Goal: Transaction & Acquisition: Book appointment/travel/reservation

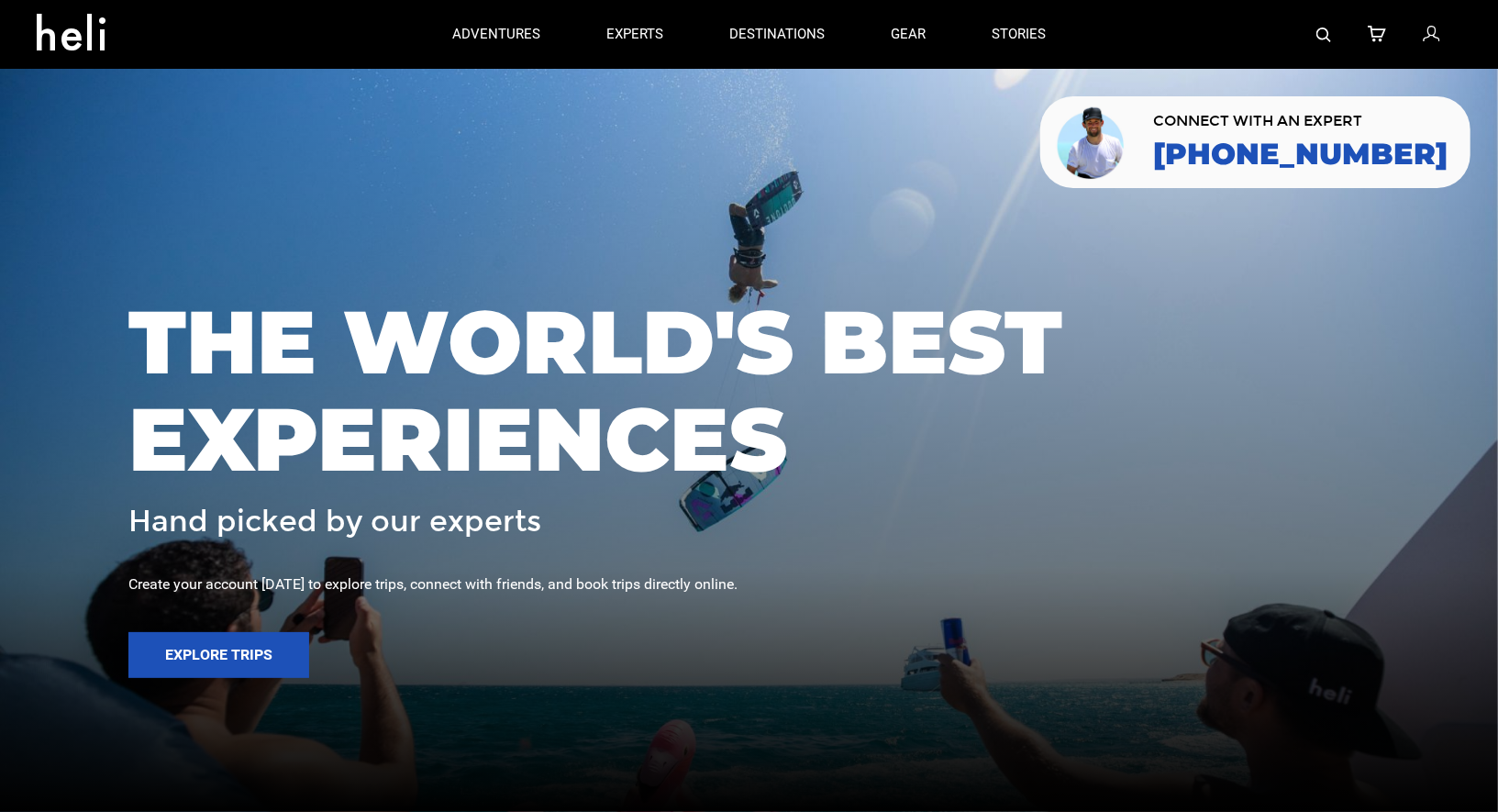
click at [1426, 27] on icon at bounding box center [1431, 35] width 17 height 24
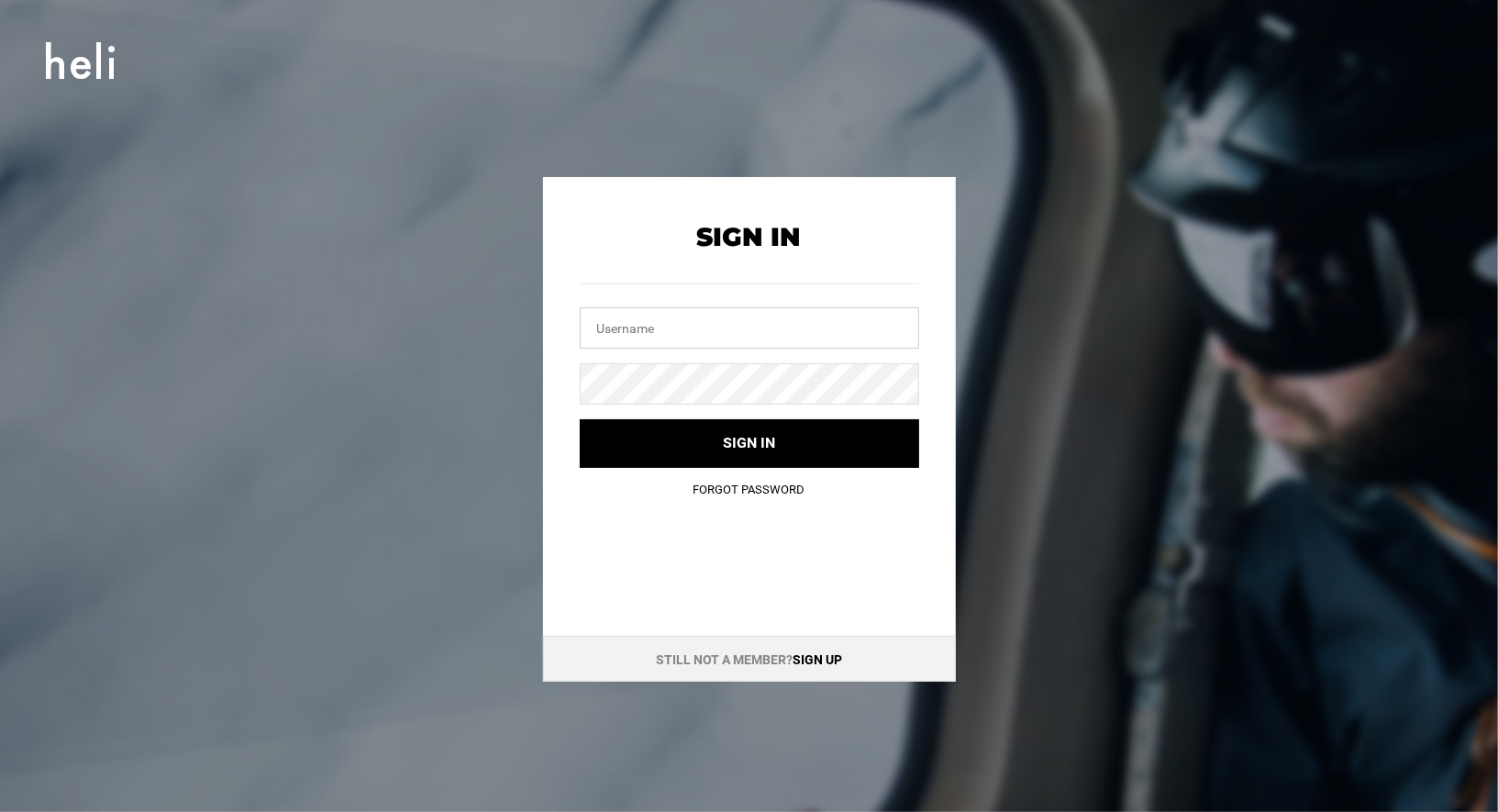
click at [777, 334] on input "text" at bounding box center [750, 328] width 339 height 41
type input "jakemarin454@gmail.com"
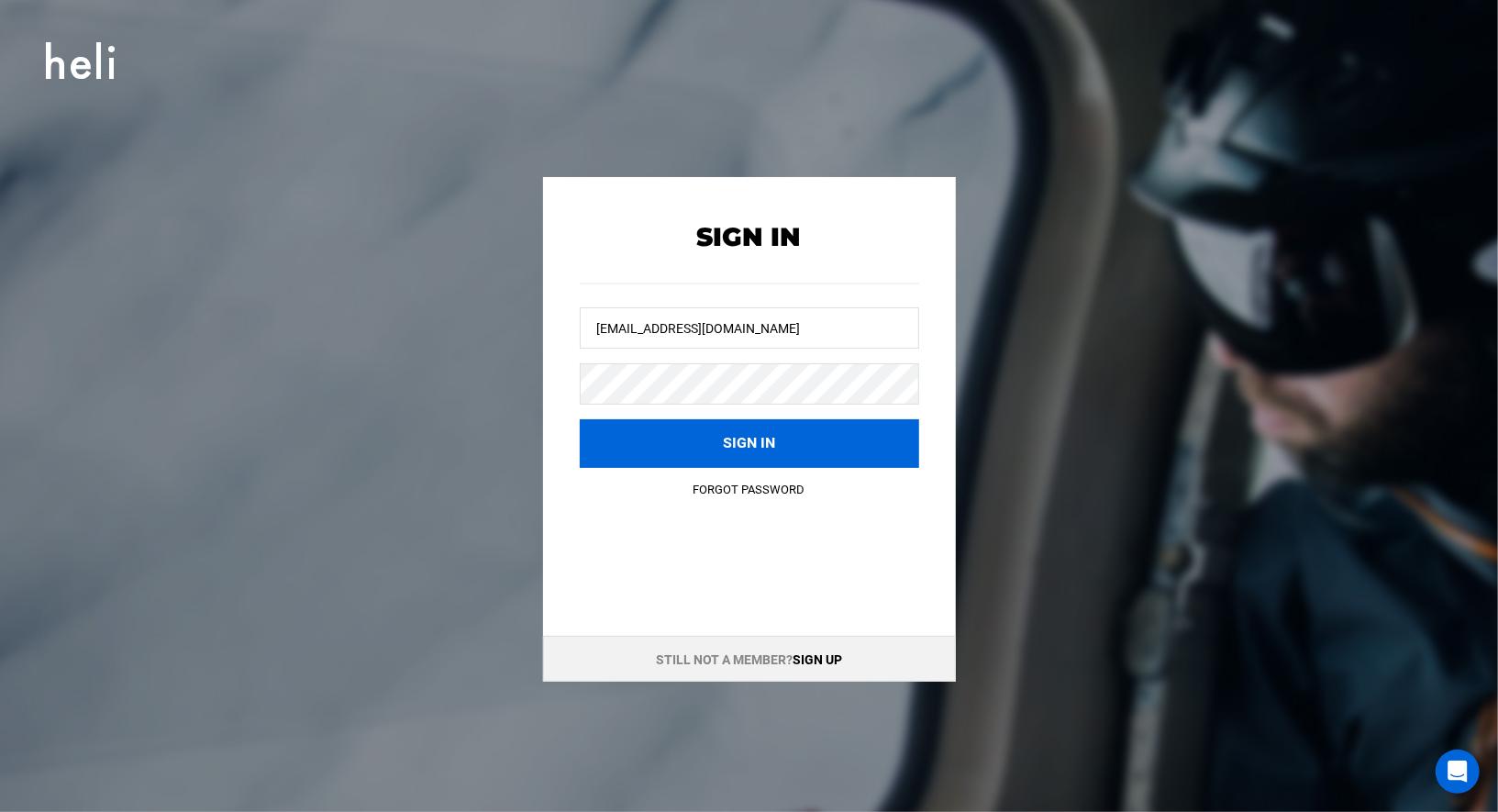
click at [734, 440] on button "Sign in" at bounding box center [750, 443] width 339 height 48
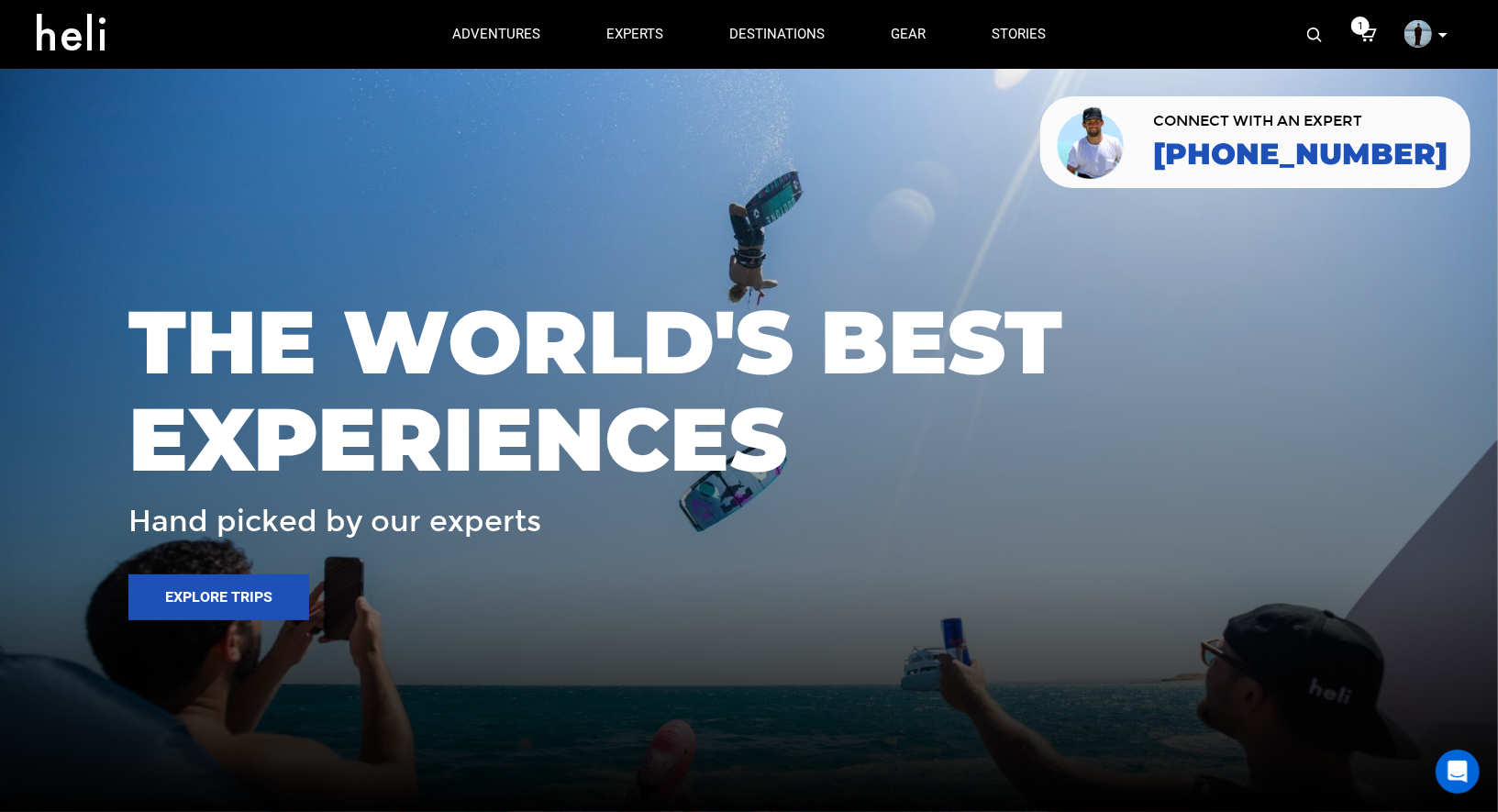
click at [1367, 31] on span "1" at bounding box center [1360, 26] width 19 height 19
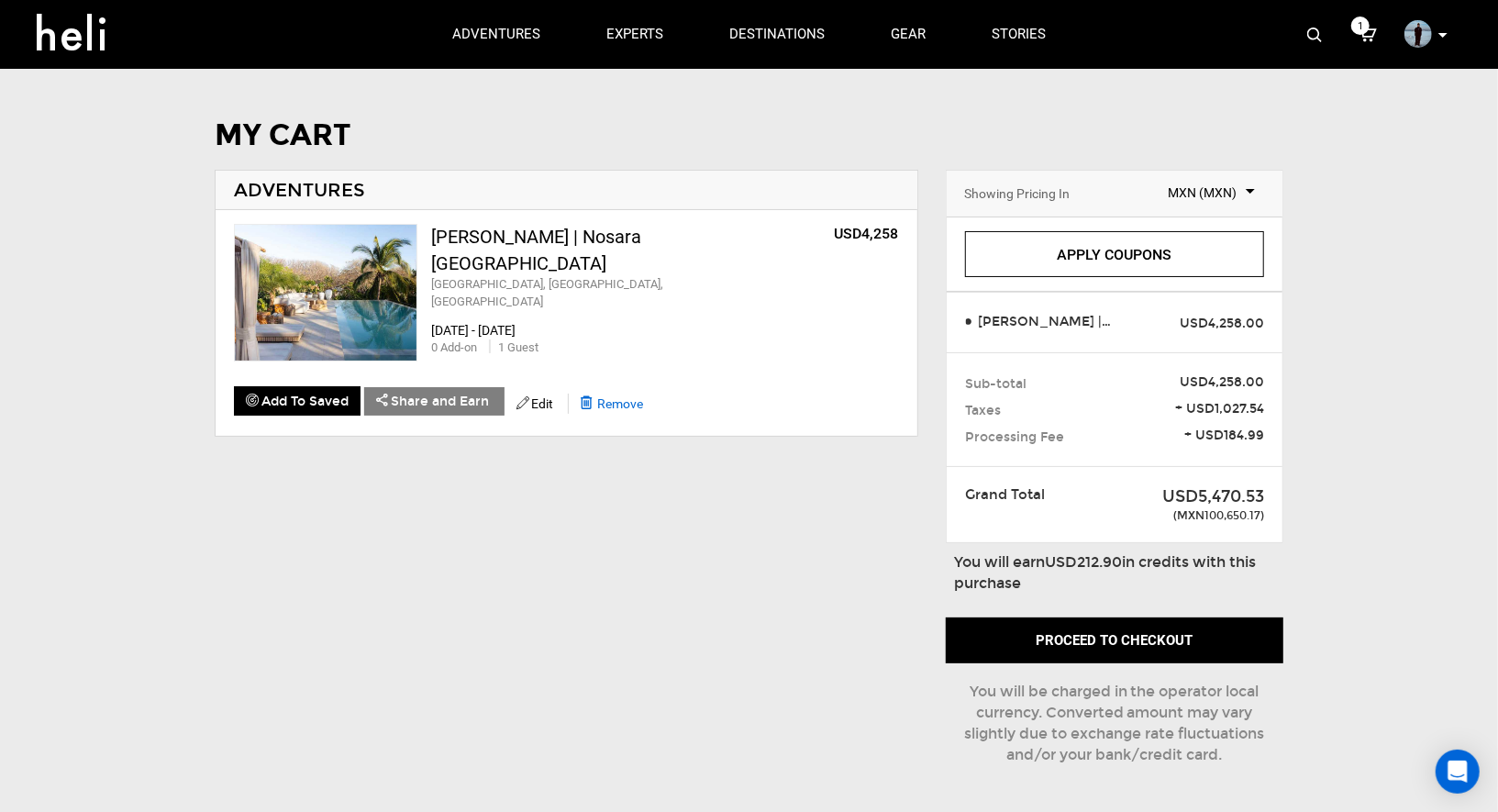
click at [635, 397] on span "Remove" at bounding box center [620, 404] width 45 height 15
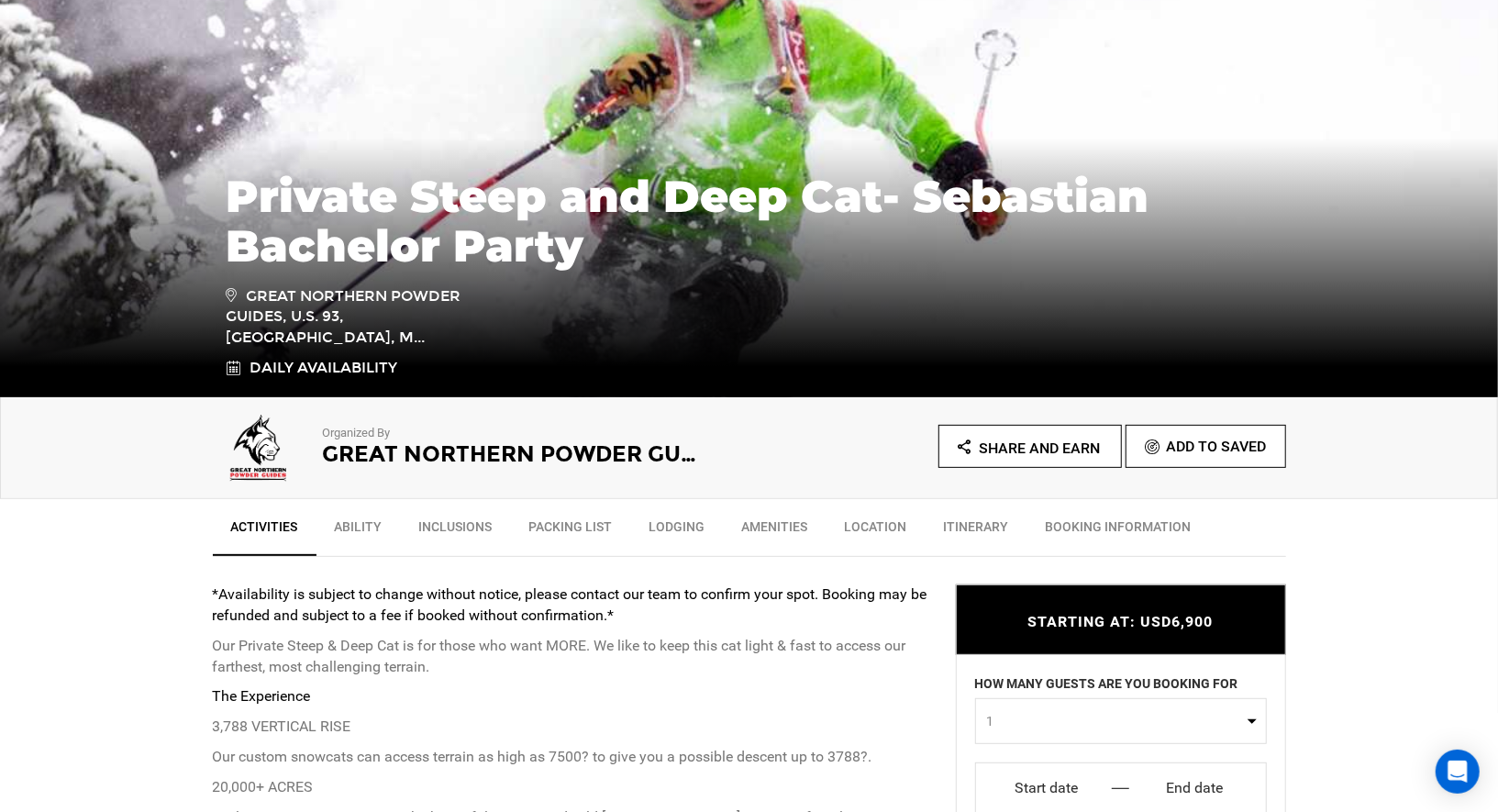
scroll to position [331, 0]
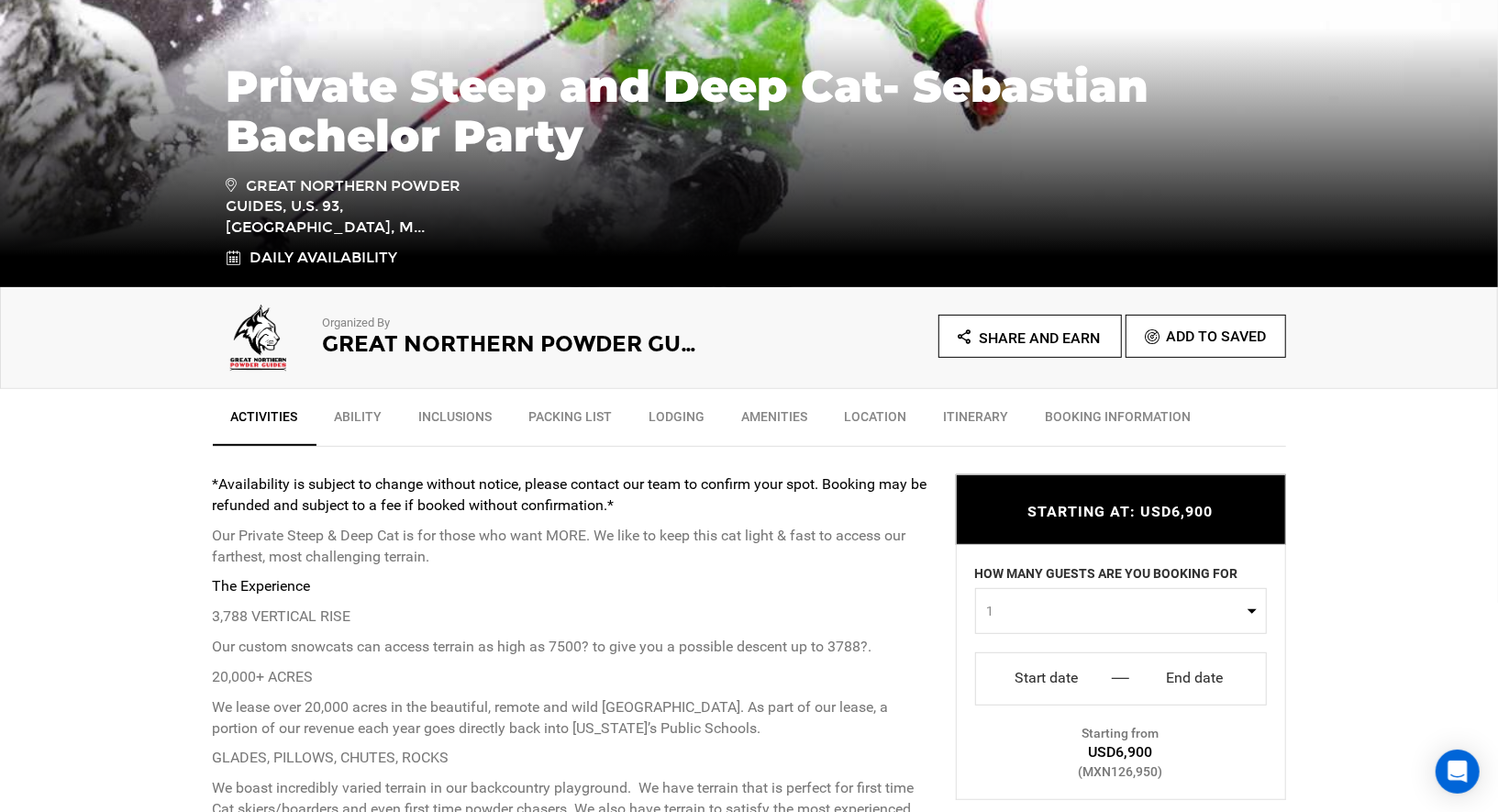
click at [1050, 601] on span "1" at bounding box center [1114, 610] width 256 height 19
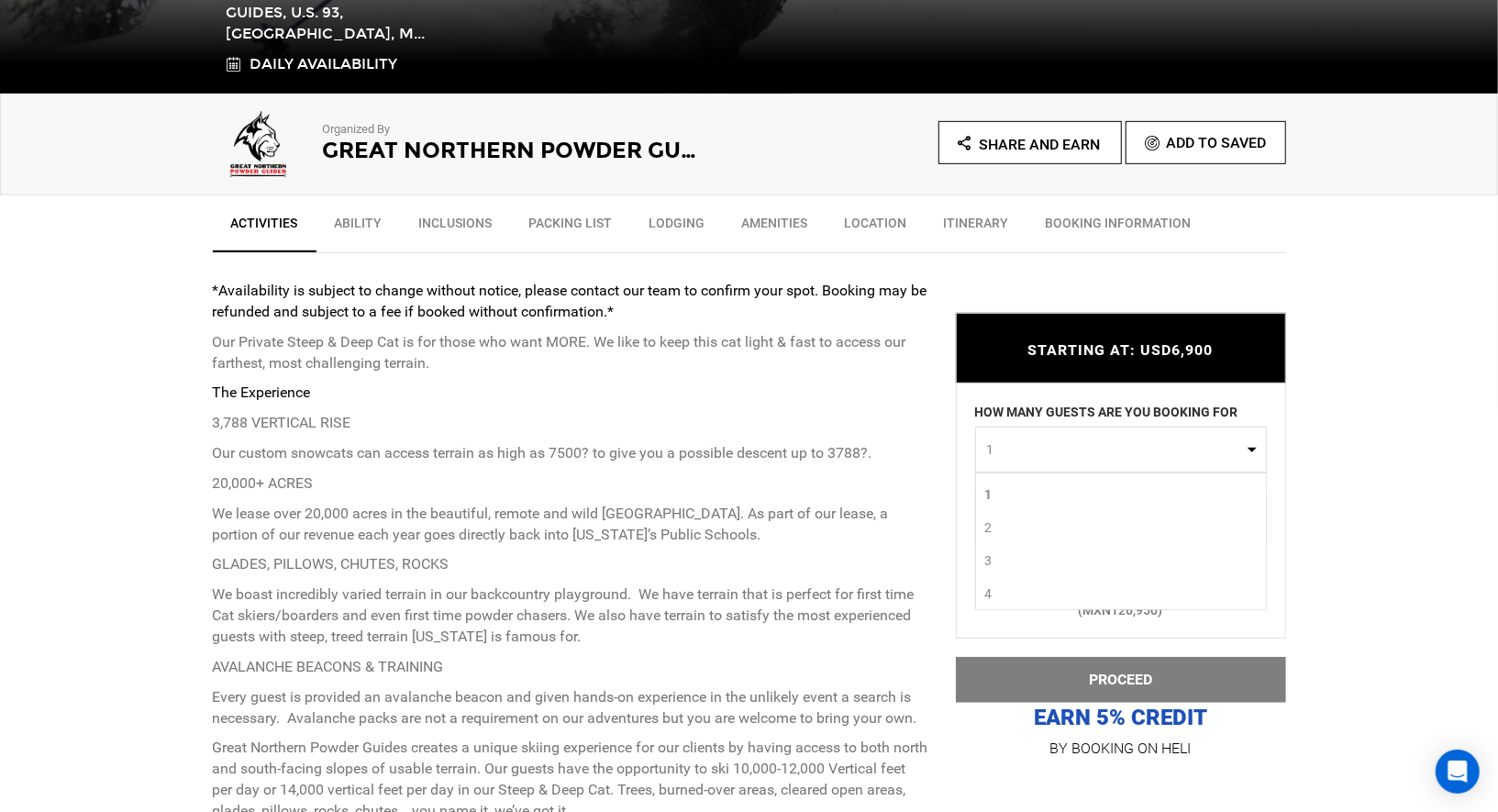
scroll to position [192, 0]
click at [1049, 594] on link "10" at bounding box center [1121, 597] width 290 height 33
select select "10"
click at [1053, 513] on input "Start date" at bounding box center [1046, 516] width 113 height 30
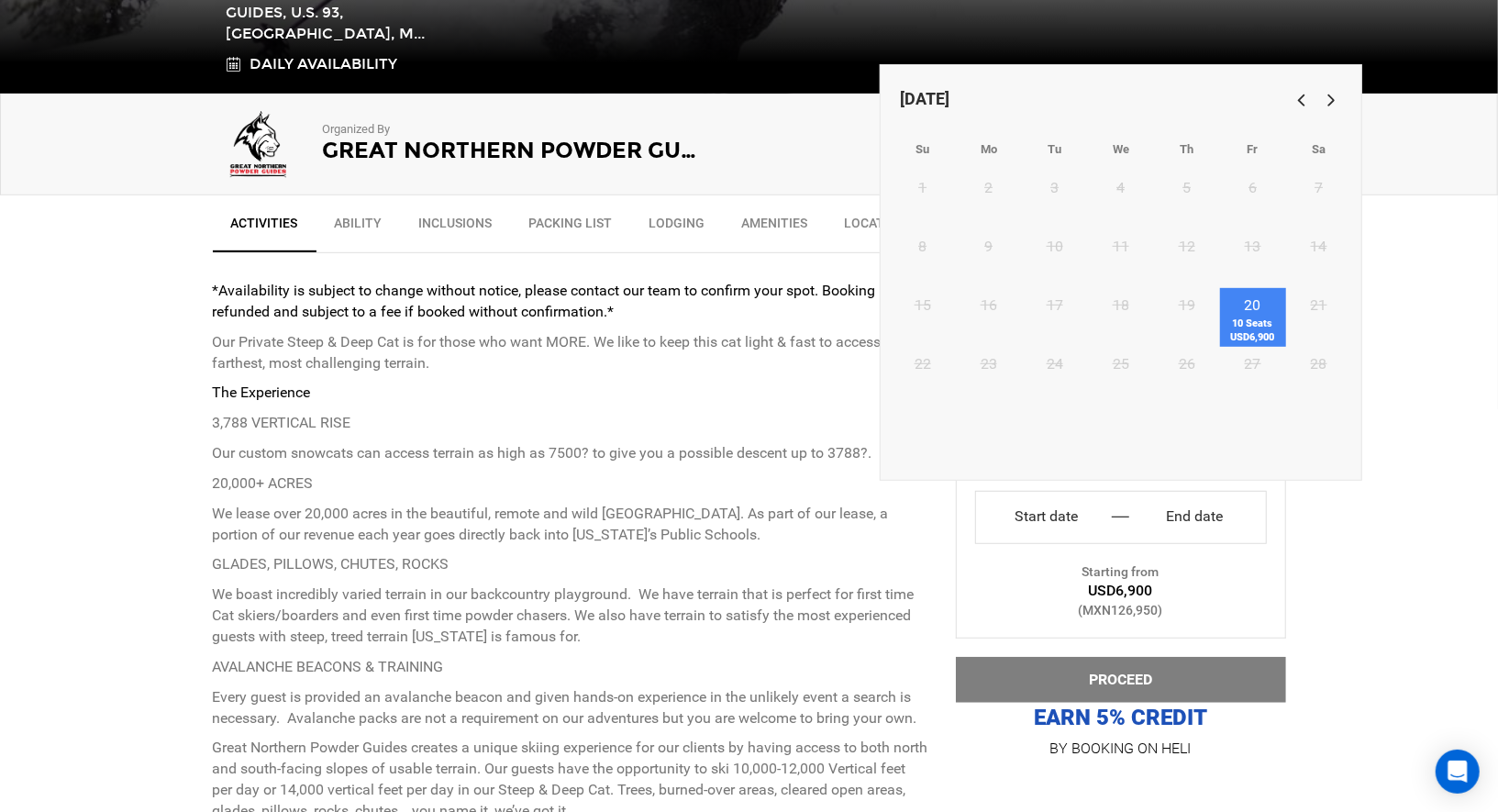
click at [1255, 310] on link "20 10 Seats USD6,900" at bounding box center [1252, 317] width 66 height 58
type input "Start date"
type input "End date"
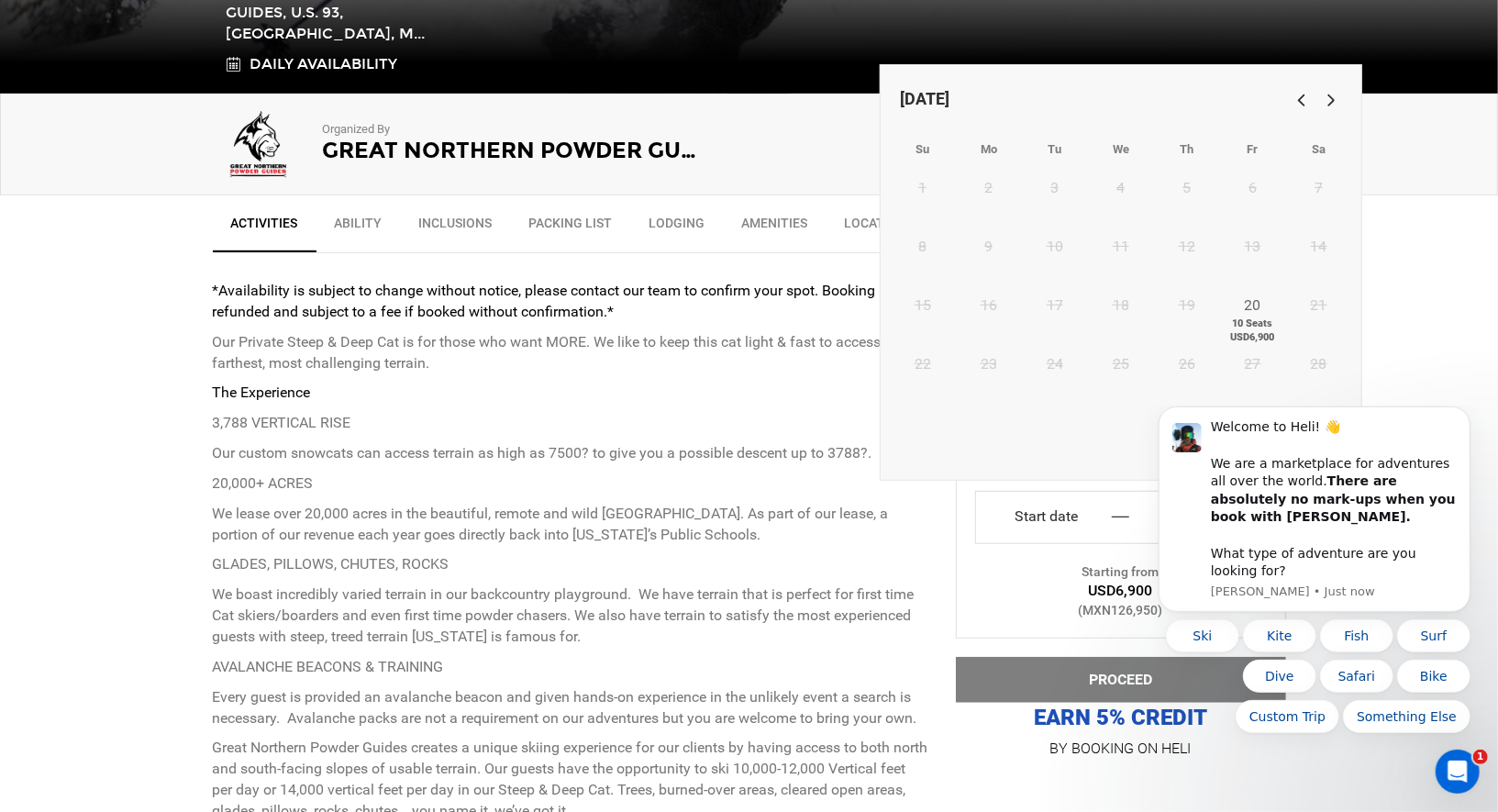
scroll to position [0, 0]
click at [1454, 423] on button "Dismiss notification" at bounding box center [1464, 410] width 24 height 24
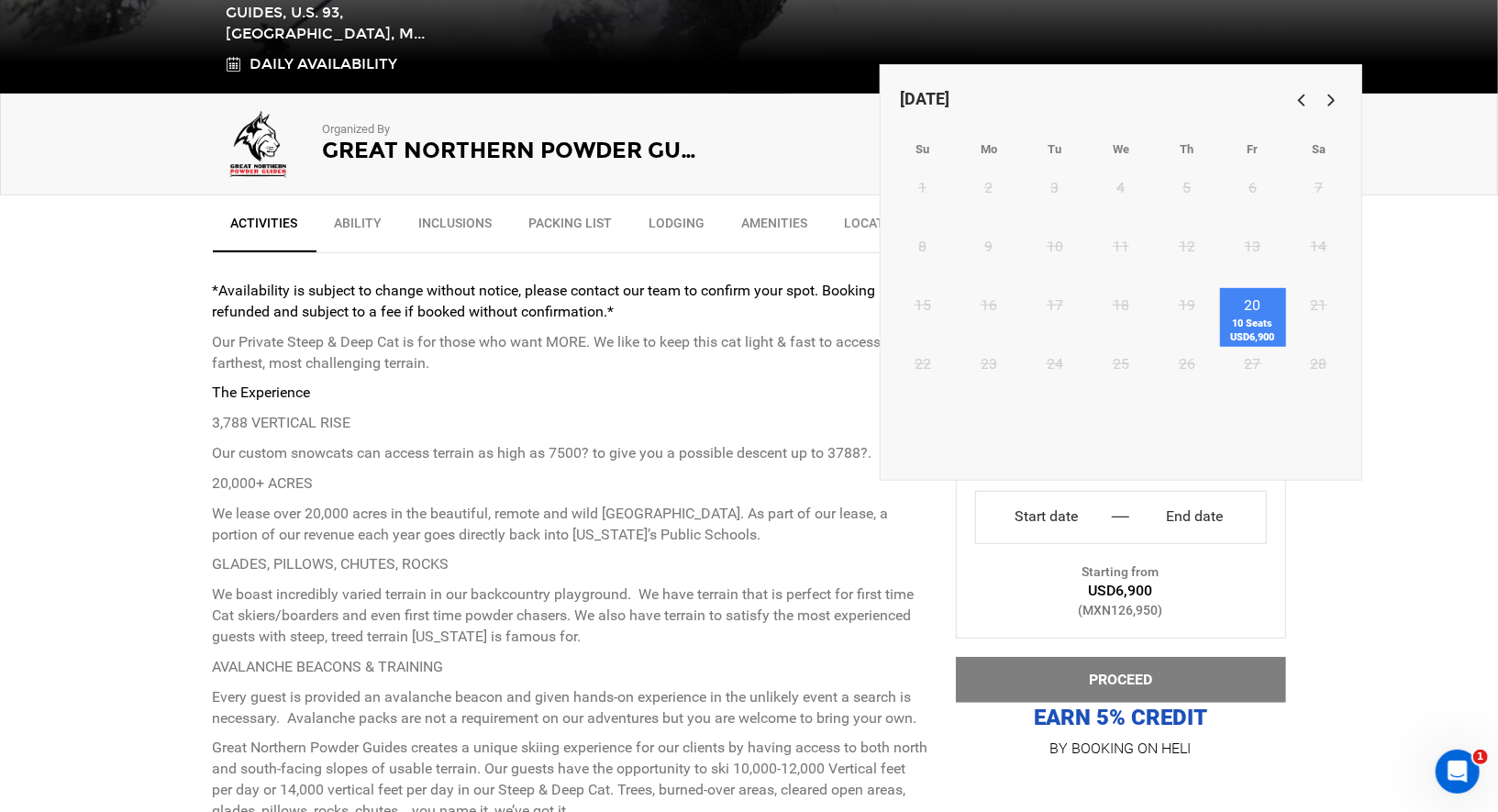
click at [1250, 315] on link "20 10 Seats USD6,900" at bounding box center [1252, 317] width 66 height 58
type input "[DATE]"
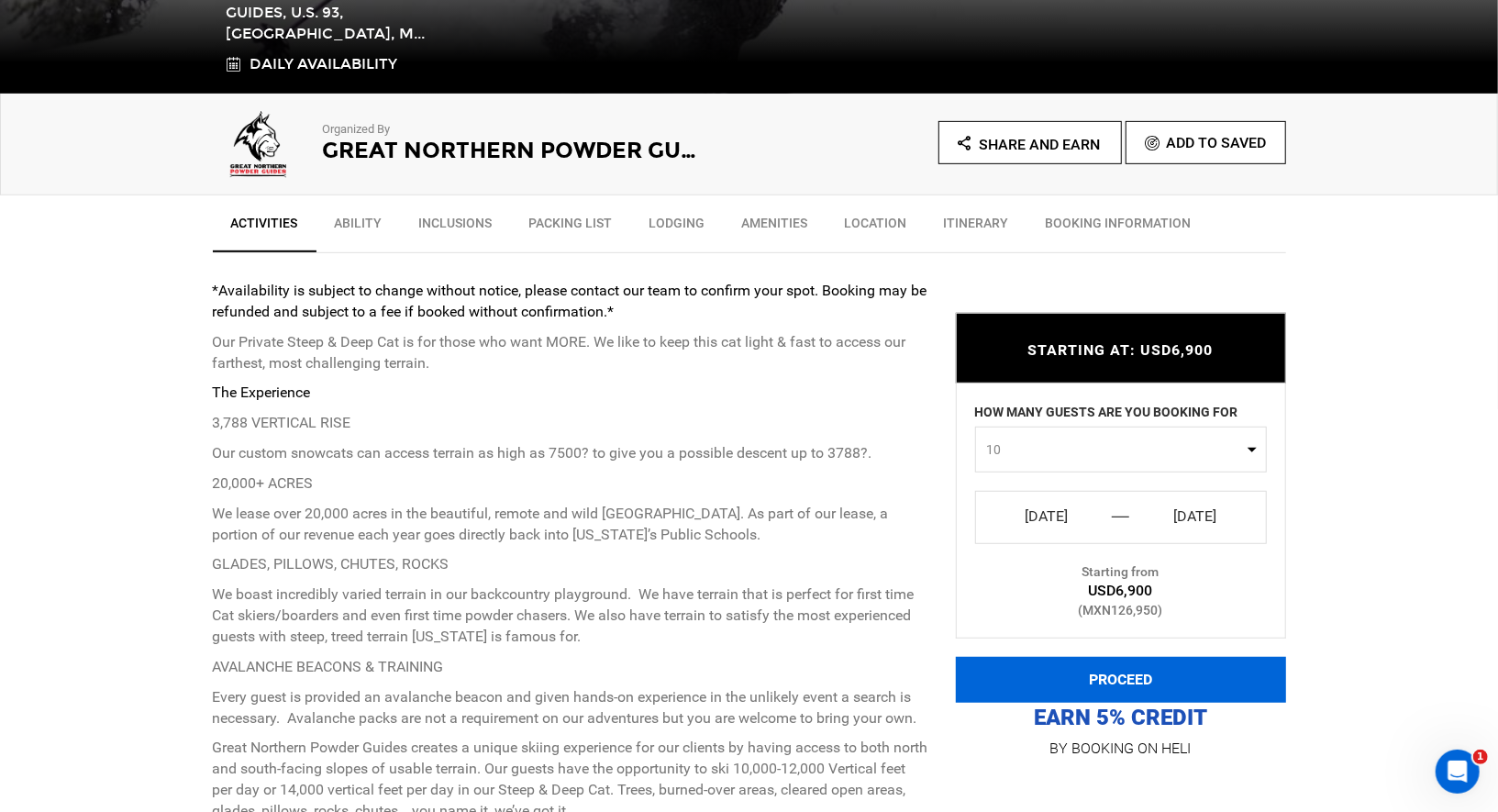
click at [1215, 680] on button "PROCEED" at bounding box center [1121, 680] width 331 height 45
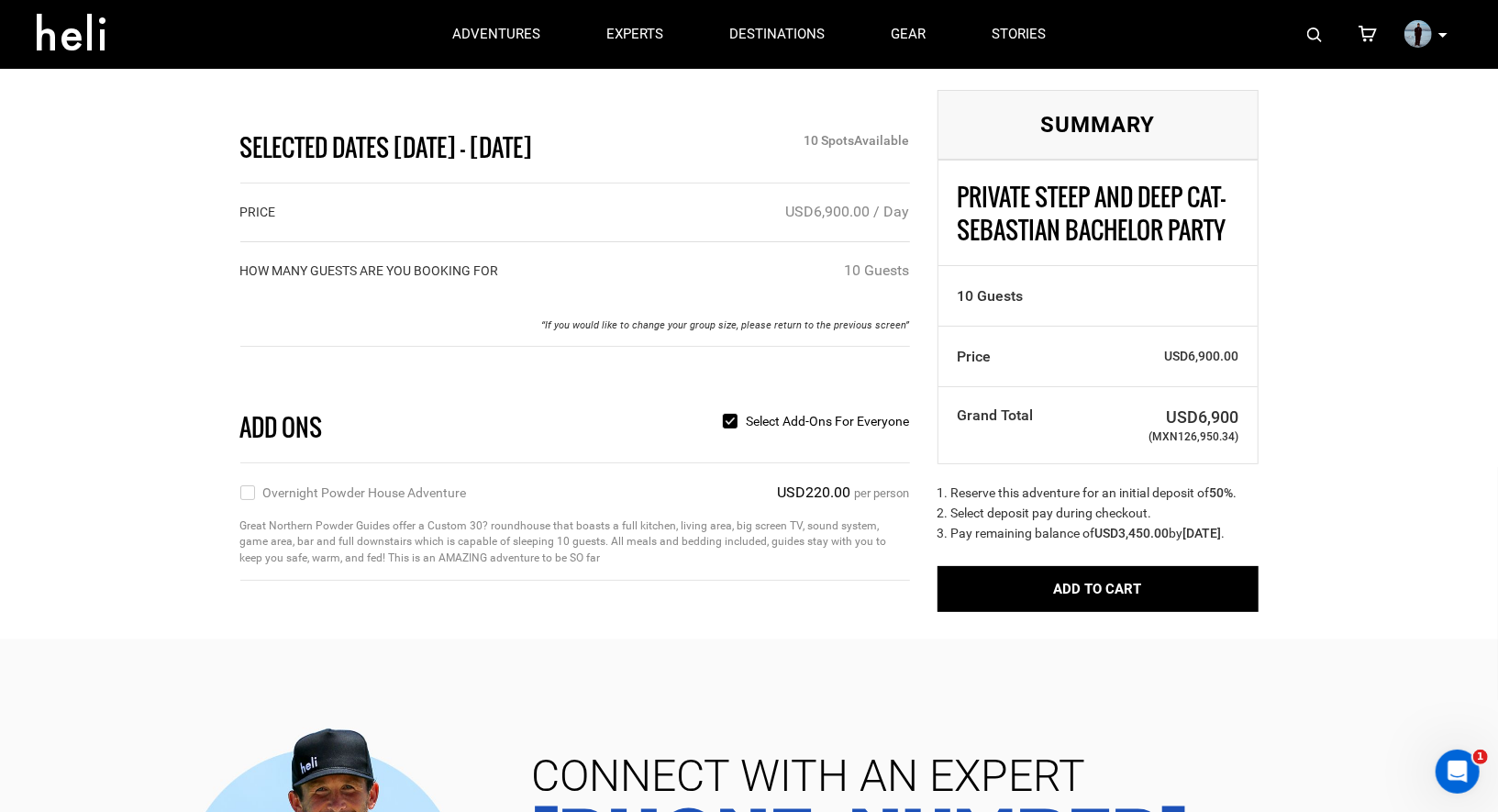
click at [251, 493] on input "Overnight Powder House Adventure" at bounding box center [247, 492] width 12 height 21
checkbox input "true"
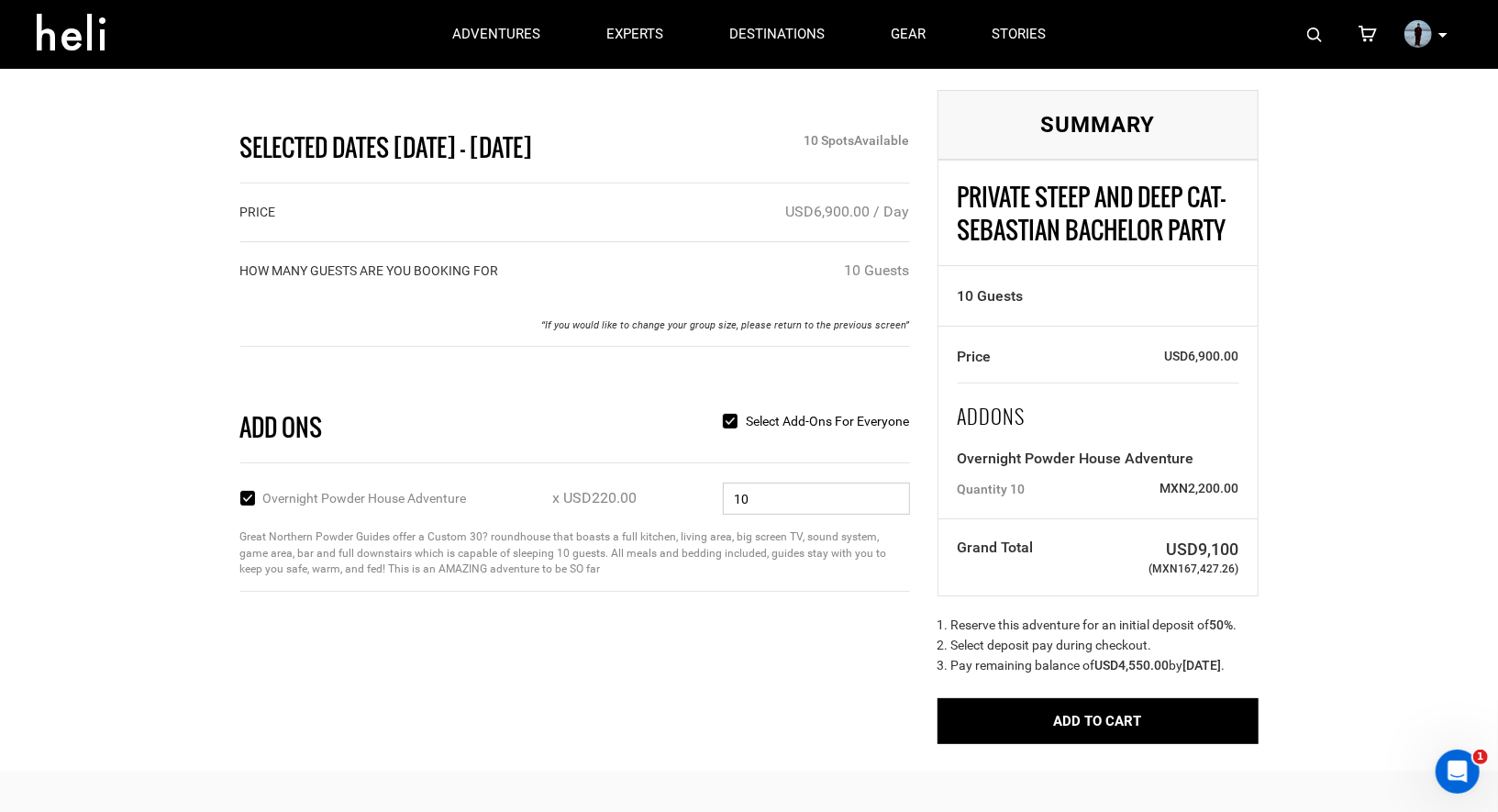
click at [812, 501] on input "10" at bounding box center [817, 498] width 187 height 33
type input "1"
type input "8"
click at [1346, 592] on div "Selected Dates Feb 20 - Feb 20, 2026 10 Spot s Available PRICE USD6,900.00 / Da…" at bounding box center [749, 386] width 1498 height 772
click at [619, 709] on div "Selected Dates Feb 20 - Feb 20, 2026 10 Spot s Available PRICE USD6,900.00 / Da…" at bounding box center [750, 406] width 1074 height 677
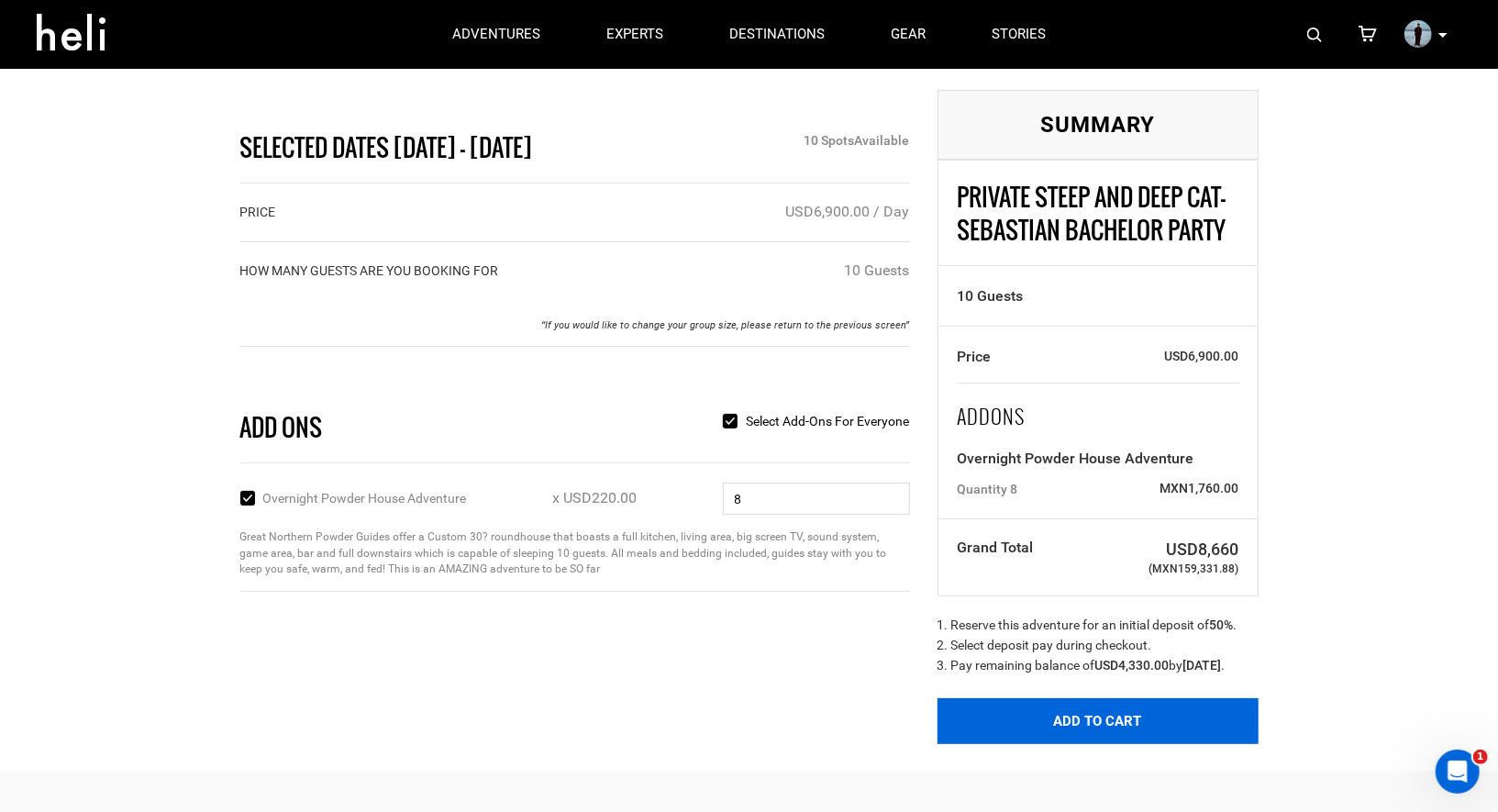
click at [997, 741] on button "Add to Cart" at bounding box center [1097, 720] width 321 height 45
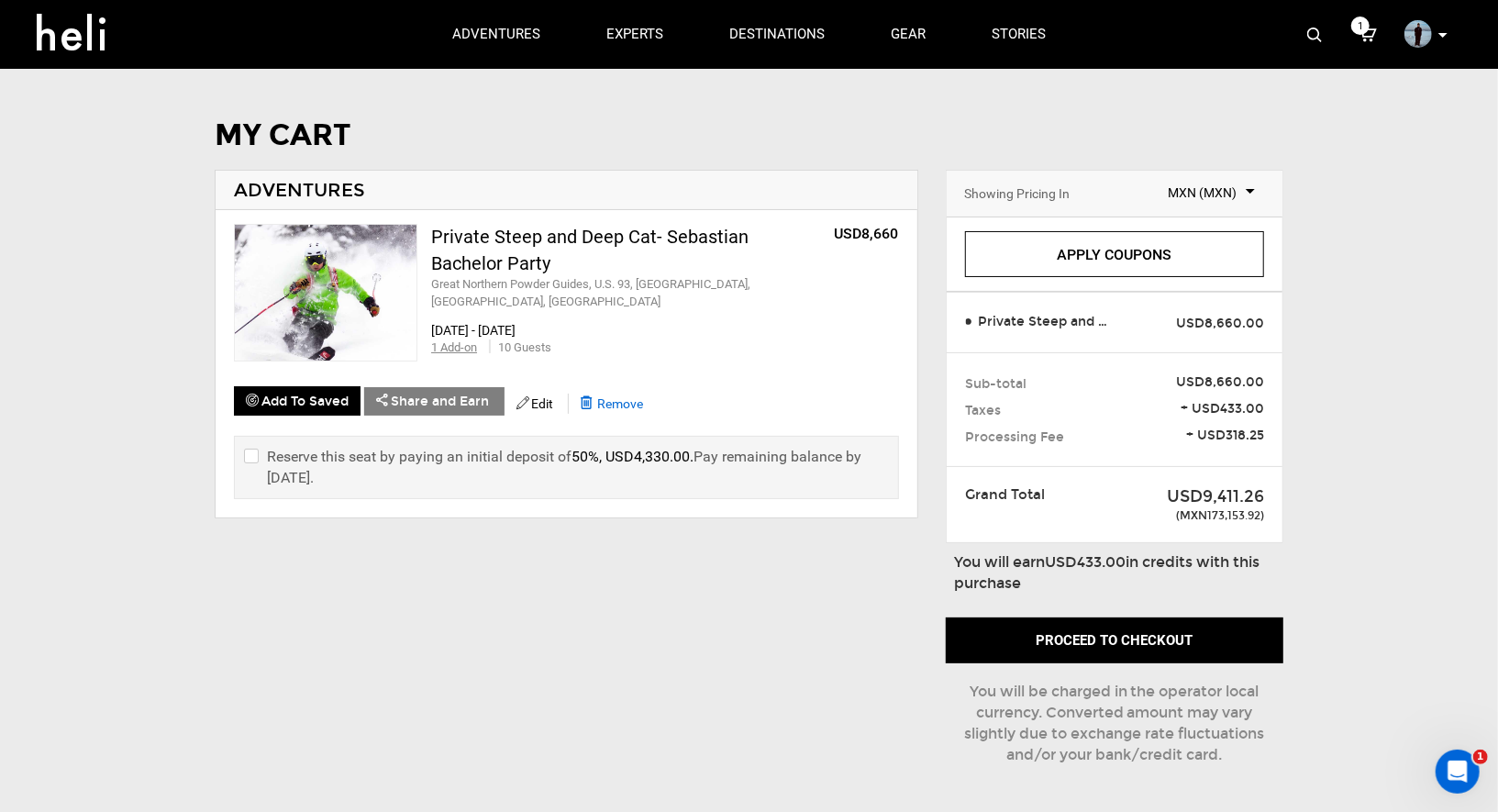
click at [621, 397] on span "Remove" at bounding box center [620, 404] width 45 height 15
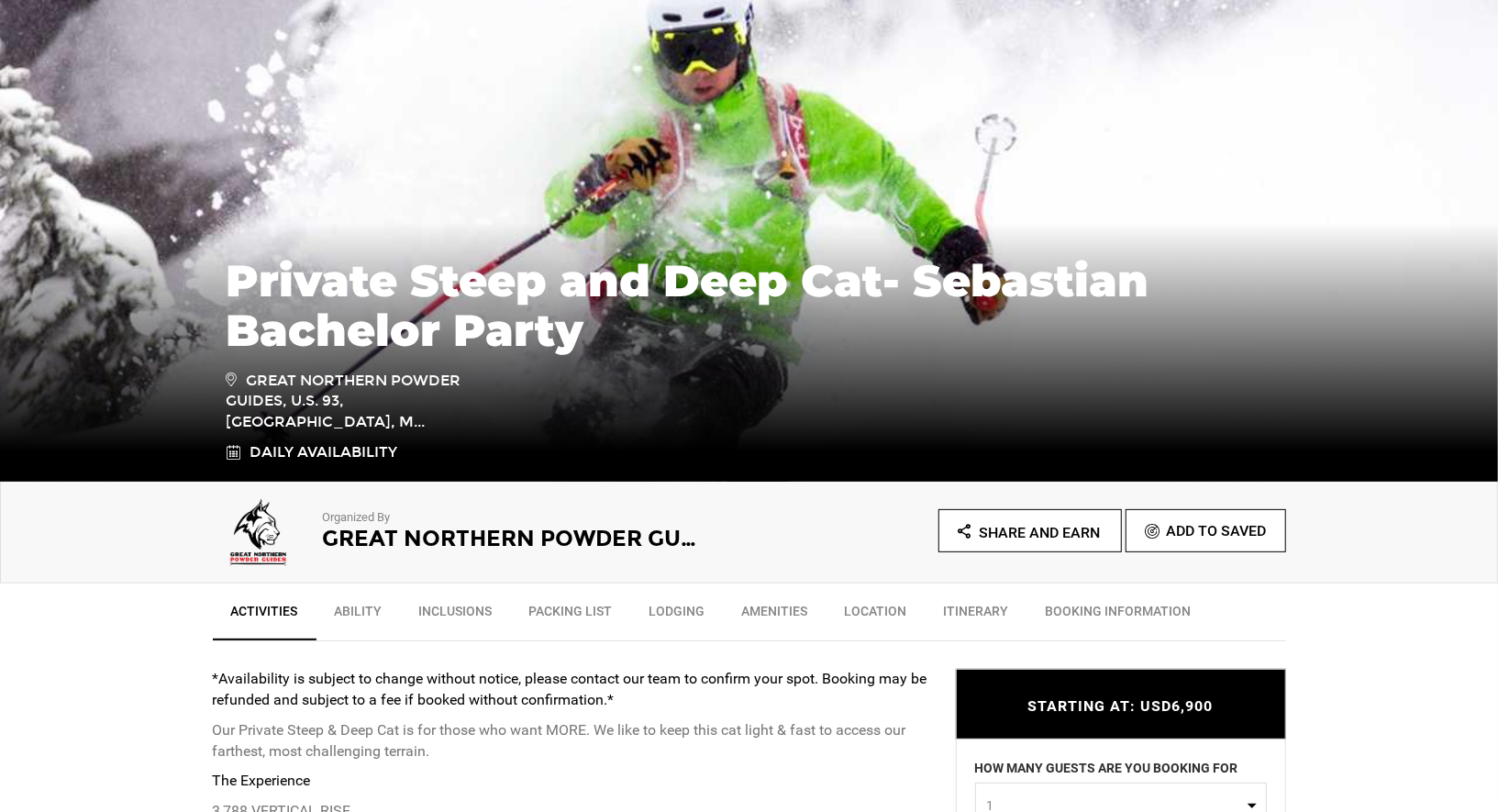
scroll to position [400, 0]
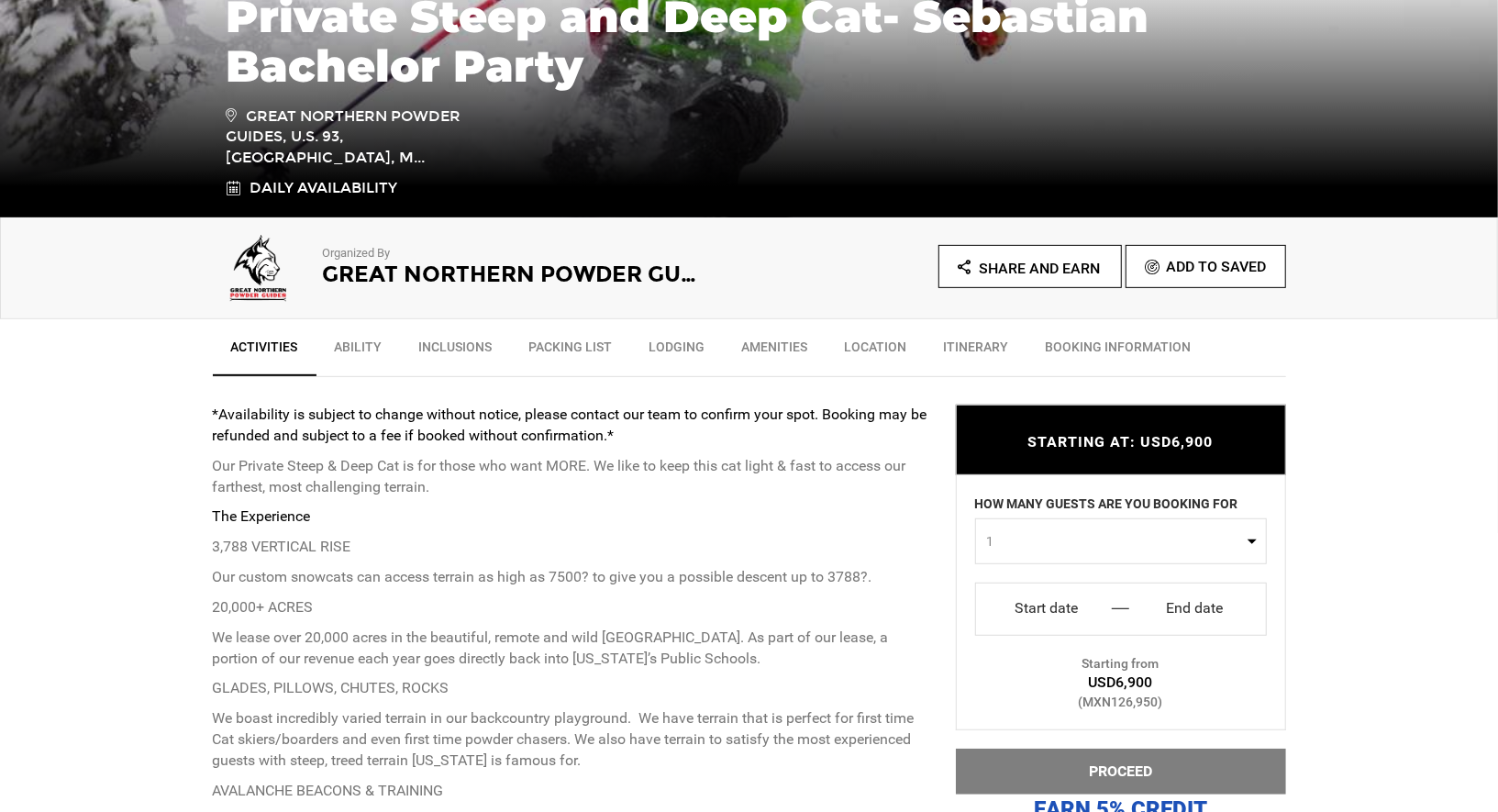
click at [1071, 594] on input "Start date" at bounding box center [1046, 608] width 113 height 30
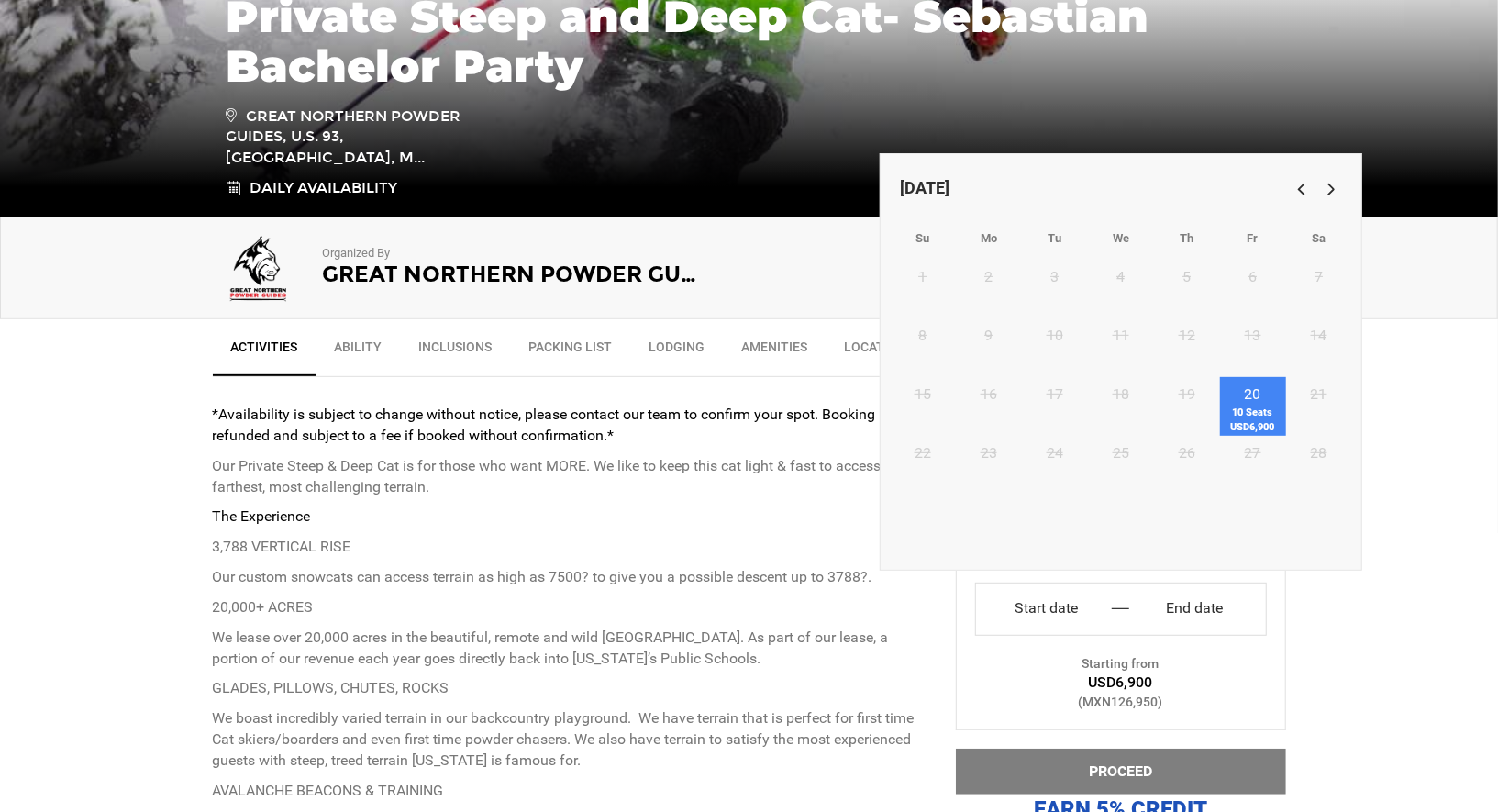
click at [1246, 398] on link "20 10 Seats USD6,900" at bounding box center [1252, 406] width 66 height 58
type input "Start date"
type input "End date"
click at [1258, 418] on span "10 Seats USD6,900" at bounding box center [1252, 419] width 66 height 29
type input "[DATE]"
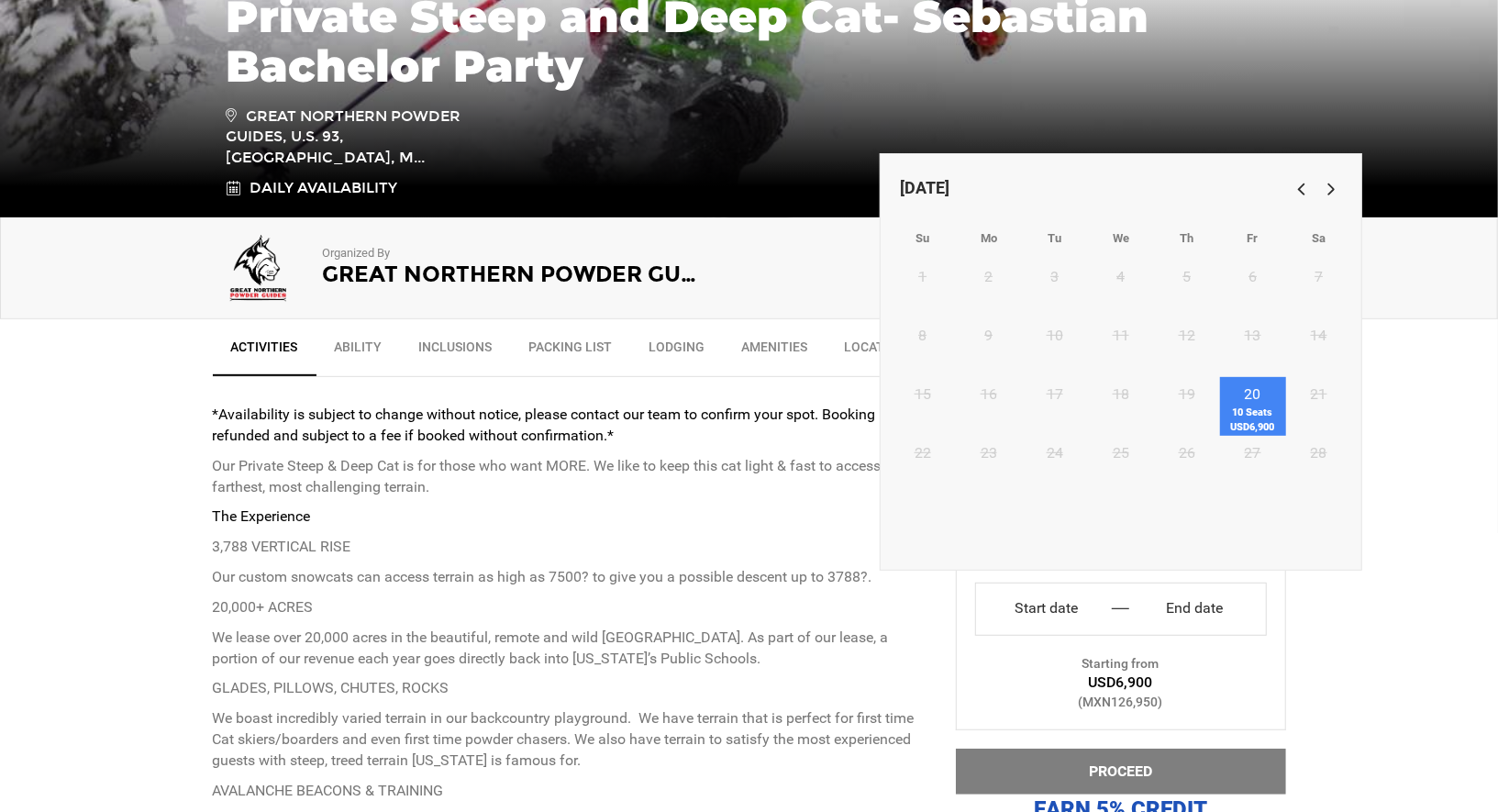
type input "[DATE]"
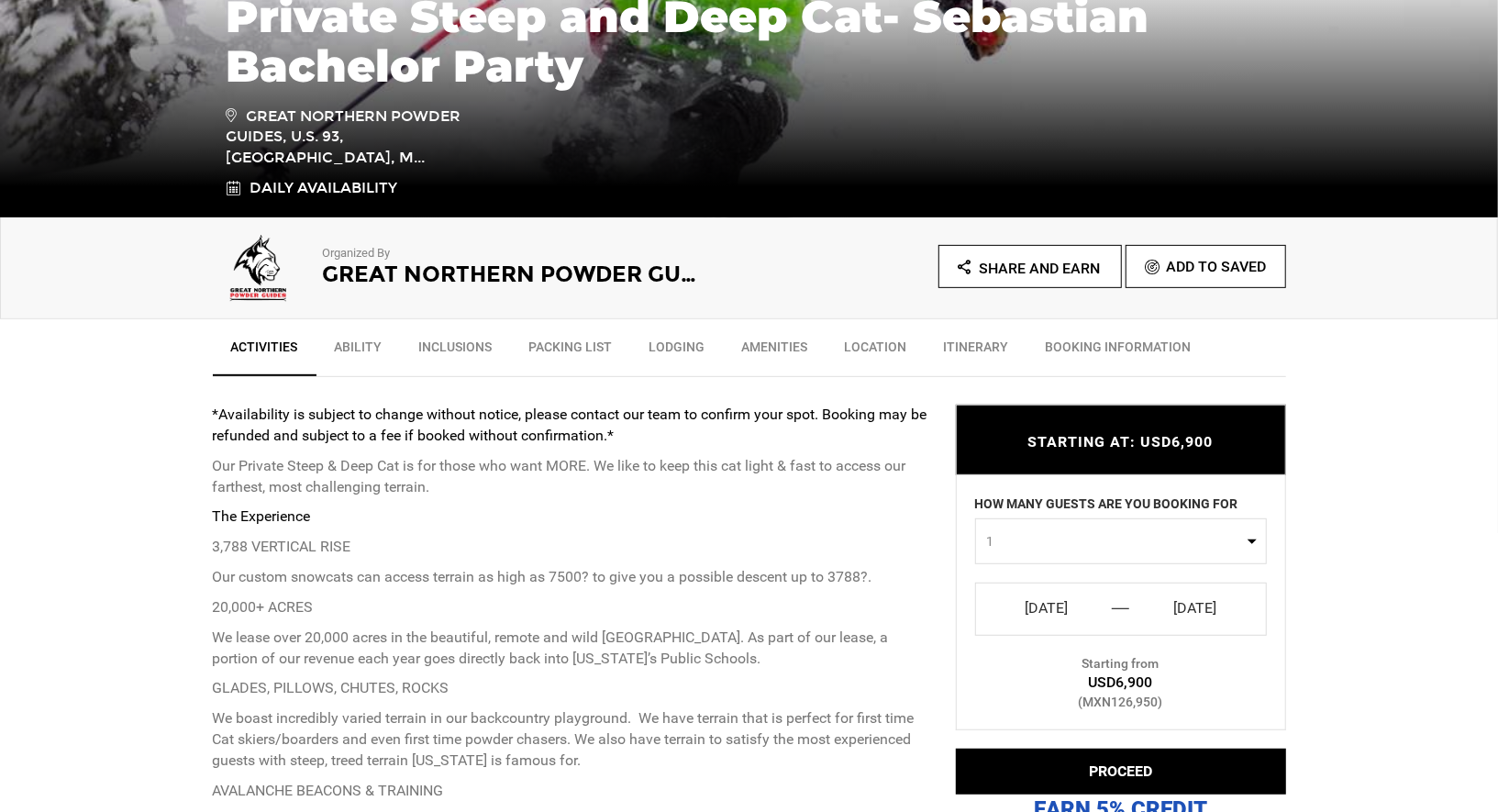
click at [1250, 543] on button "1" at bounding box center [1121, 540] width 292 height 45
click at [1104, 692] on link "10" at bounding box center [1121, 689] width 290 height 33
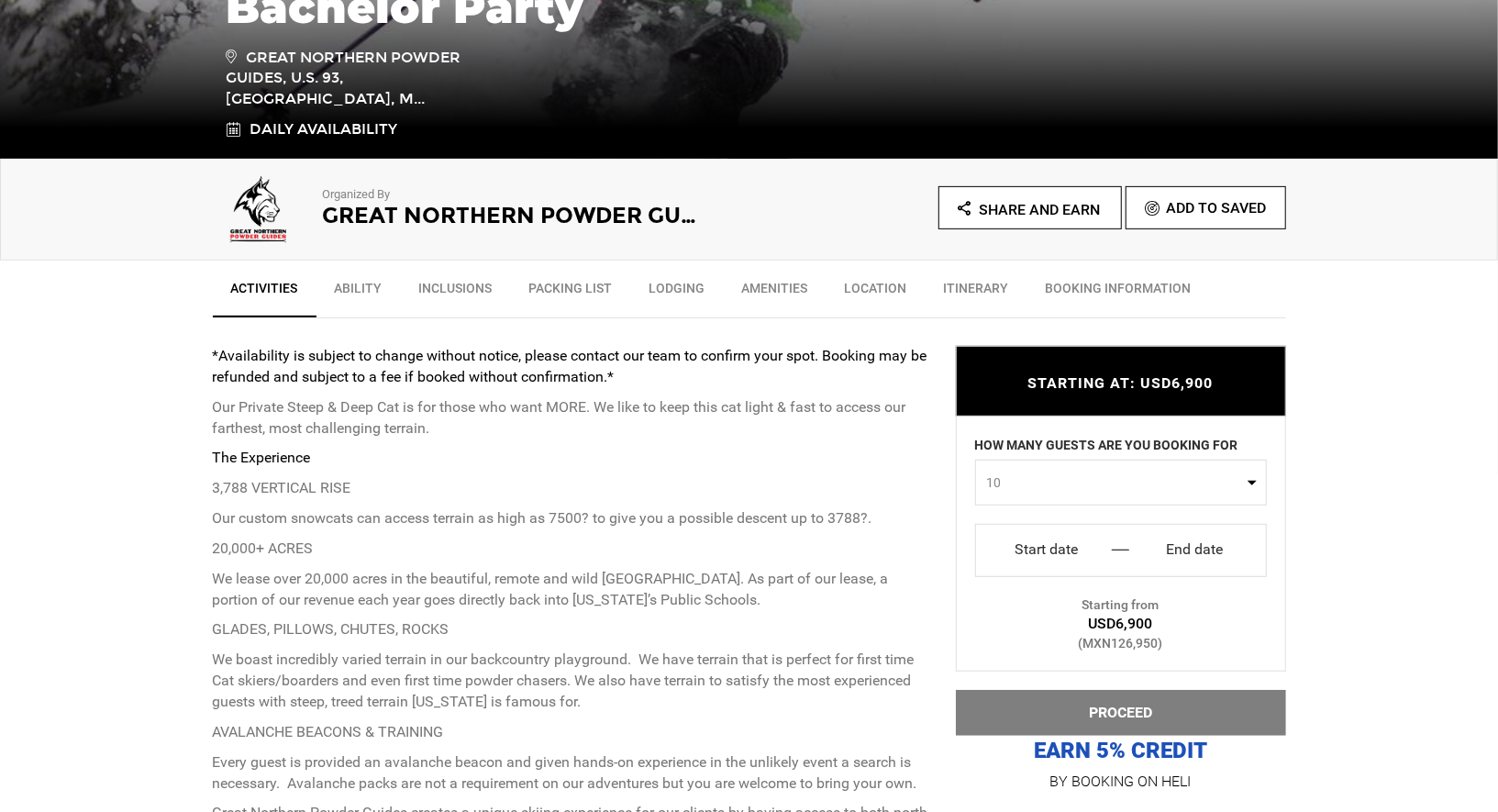
scroll to position [470, 0]
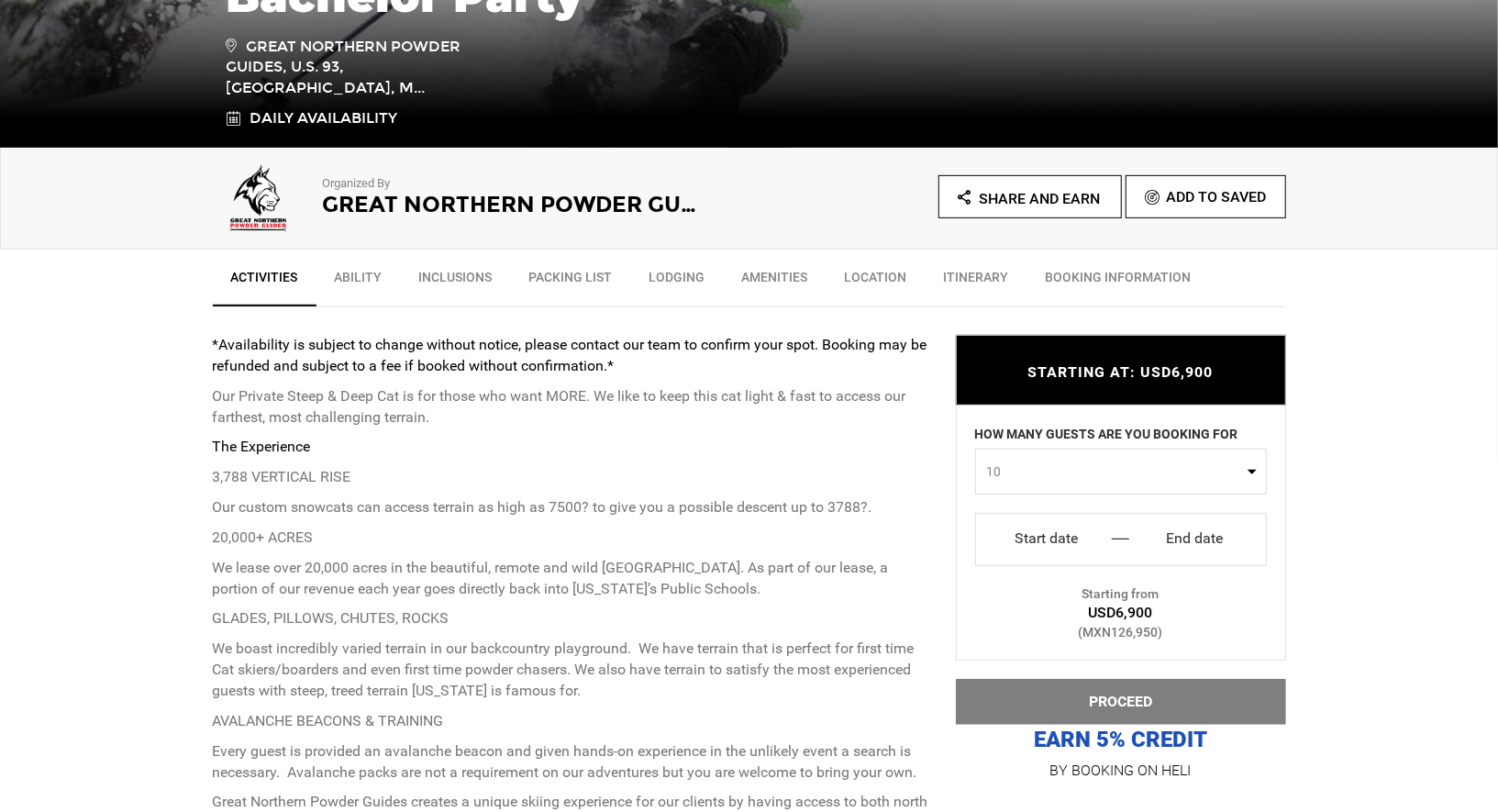
click at [1231, 463] on span "10" at bounding box center [1114, 471] width 256 height 19
click at [1091, 510] on link "1" at bounding box center [1121, 509] width 290 height 33
select select "1"
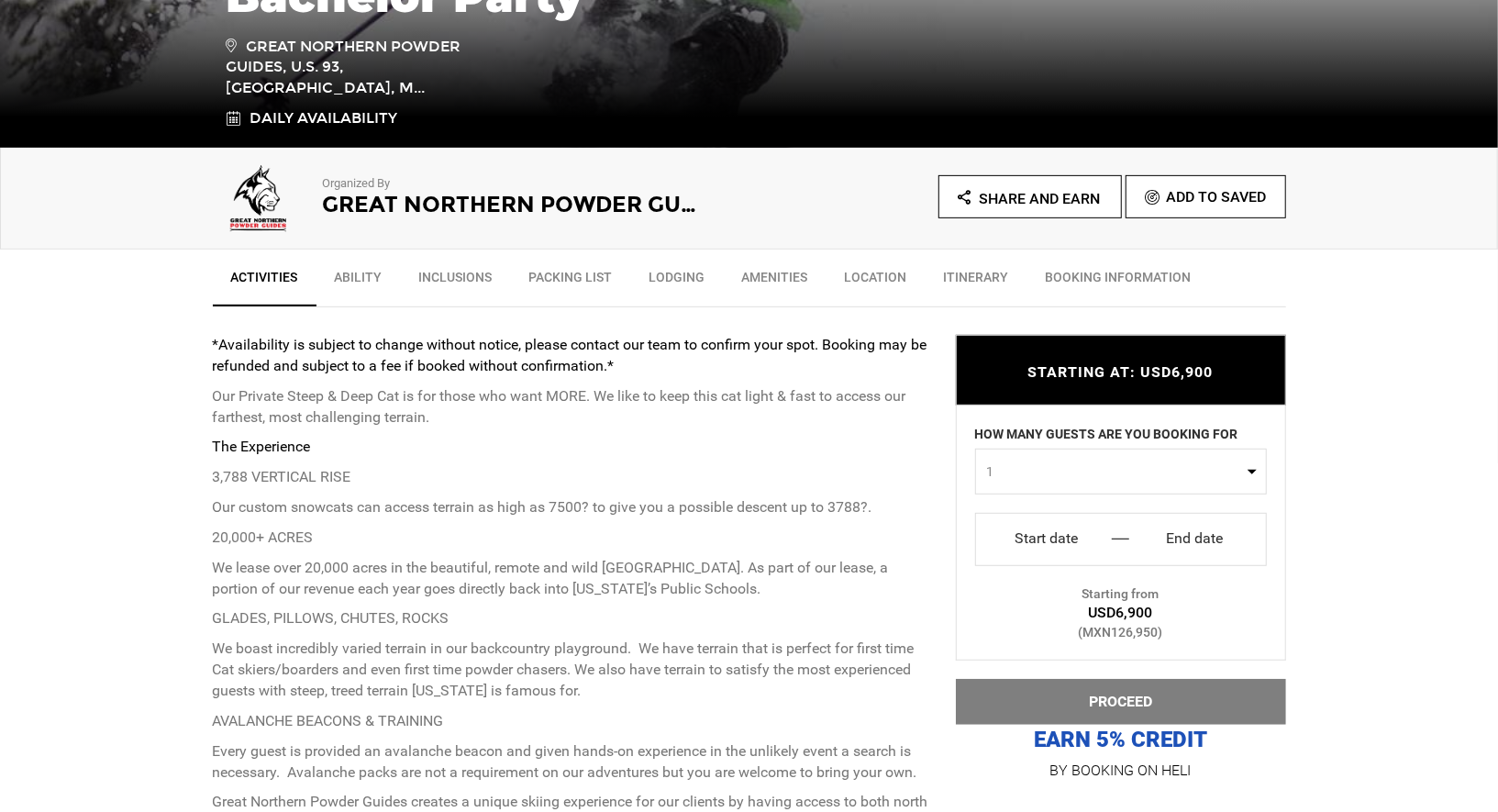
click at [1067, 534] on input "Start date" at bounding box center [1046, 539] width 113 height 30
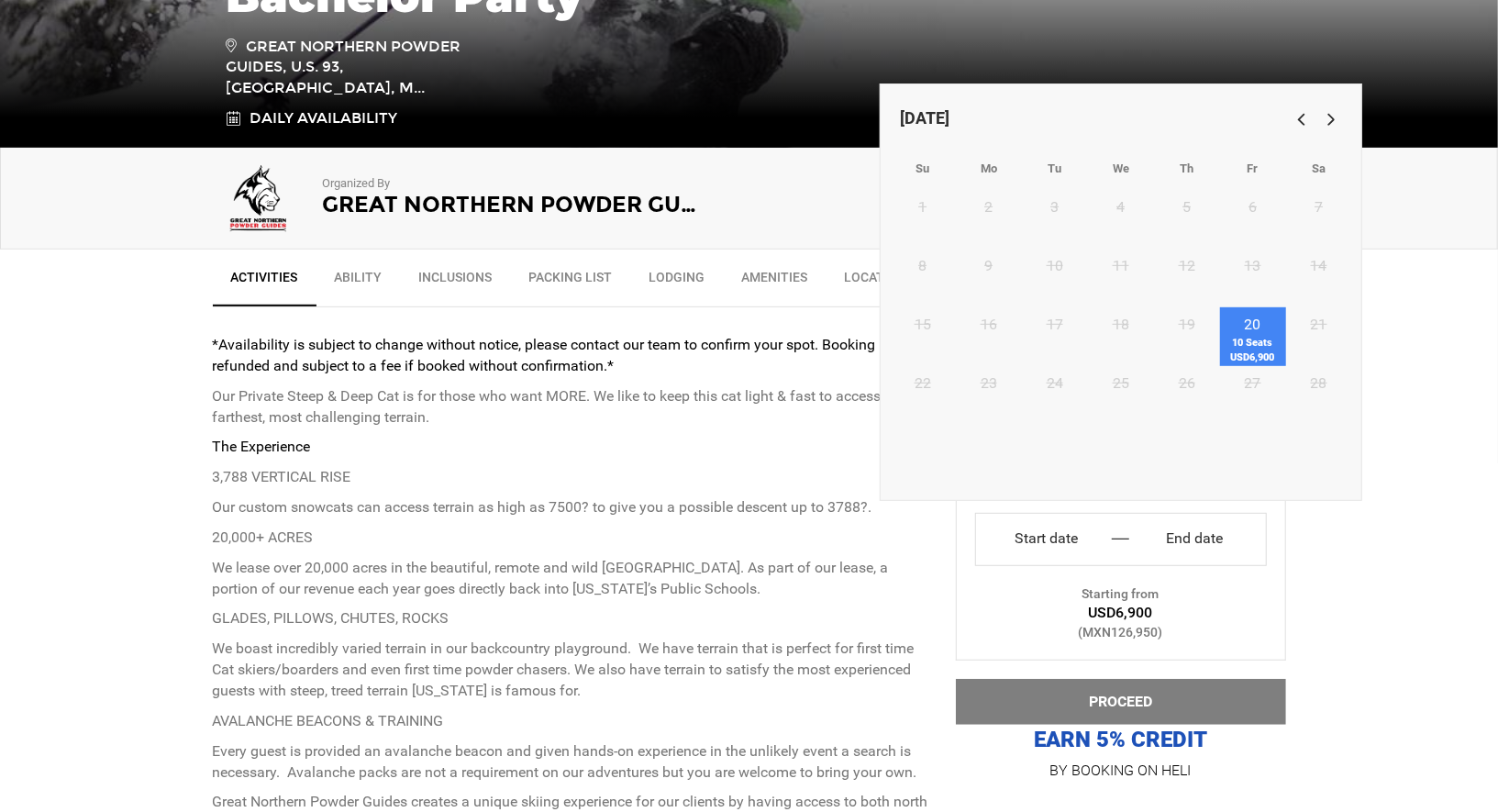
click at [1243, 347] on span "10 Seats USD6,900" at bounding box center [1252, 349] width 66 height 29
type input "Start date"
type input "End date"
click at [1253, 336] on span "10 Seats USD6,900" at bounding box center [1252, 349] width 66 height 29
type input "[DATE]"
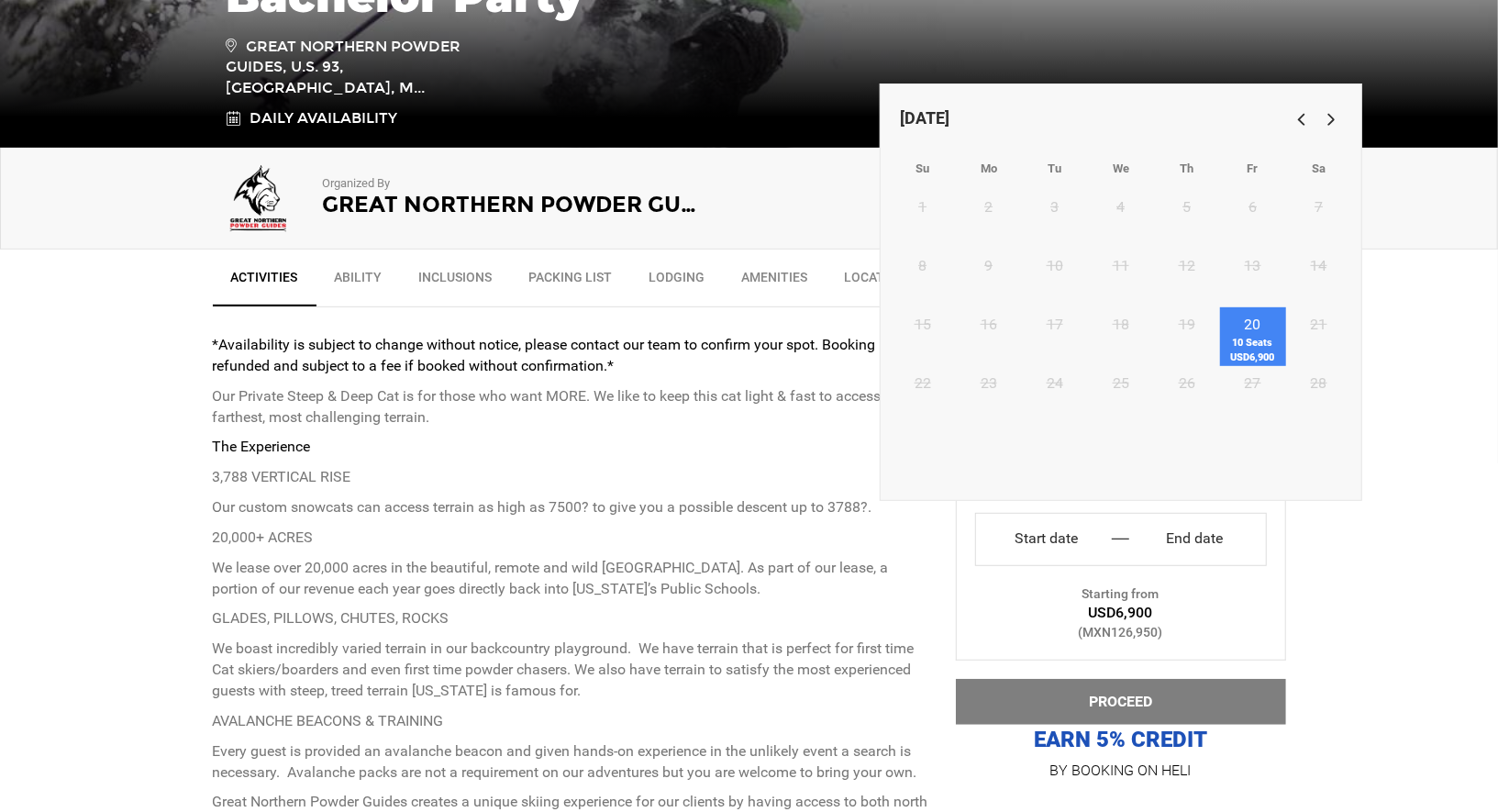
type input "[DATE]"
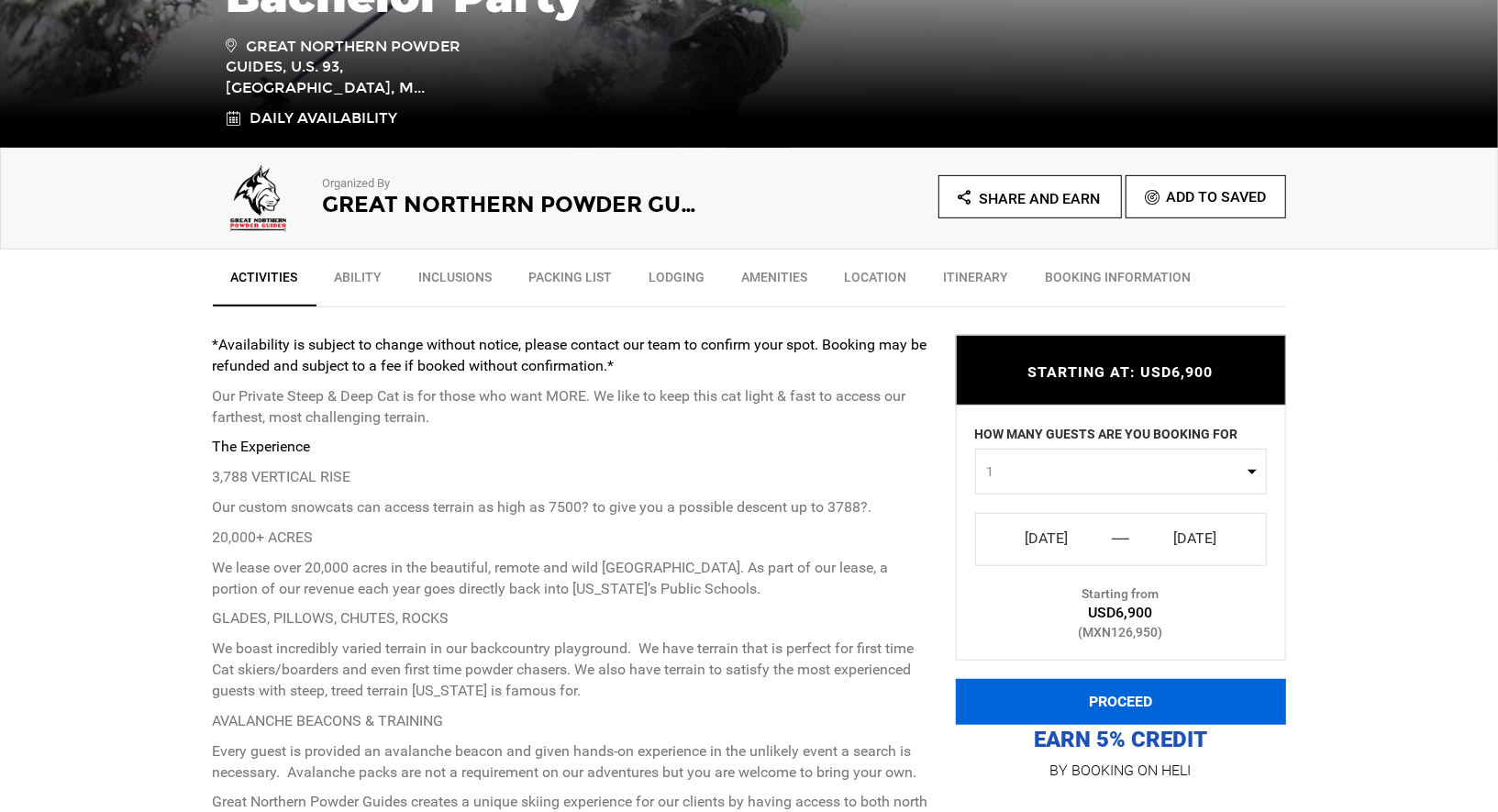
click at [1128, 690] on button "PROCEED" at bounding box center [1121, 701] width 331 height 45
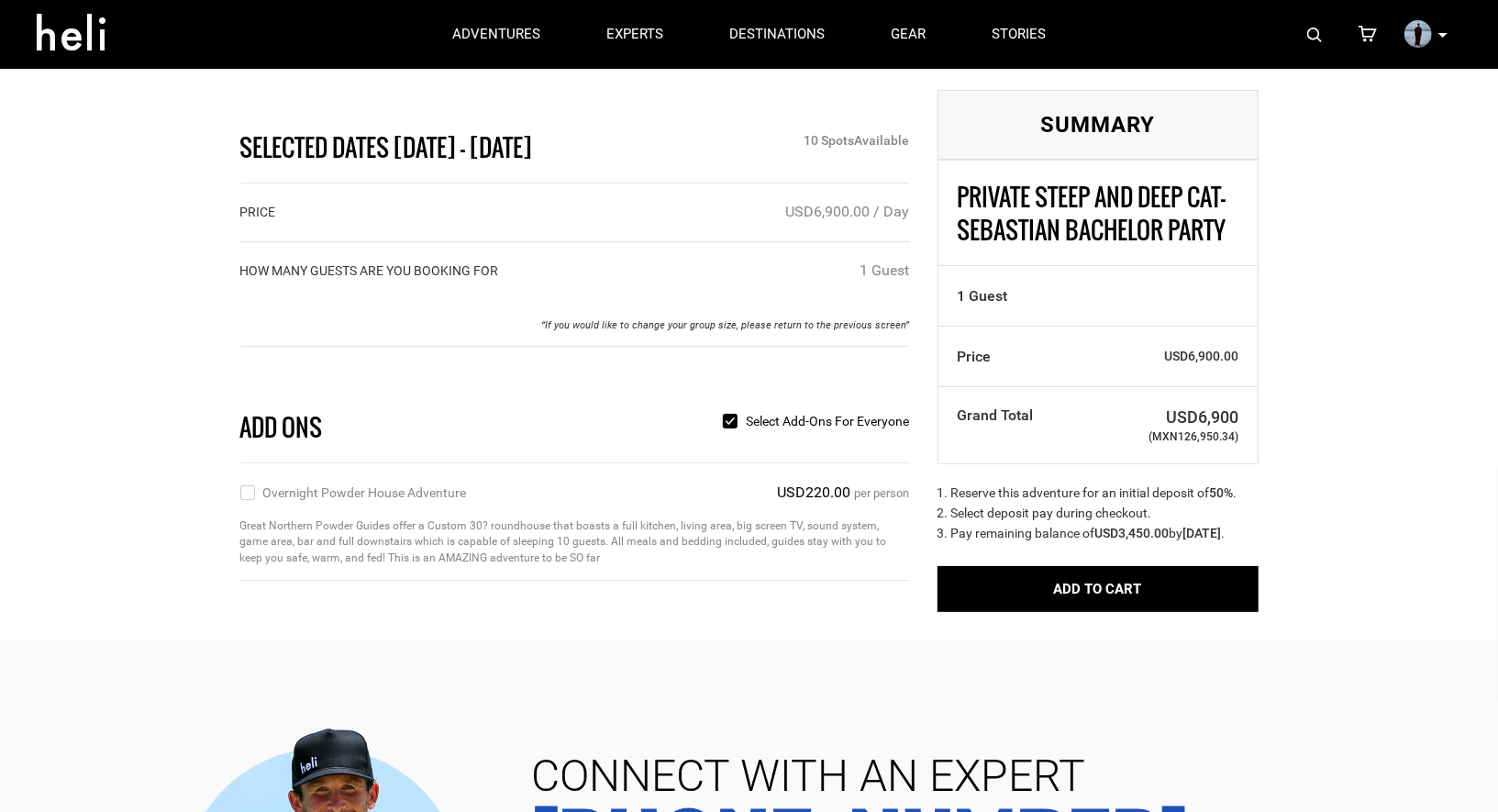
click at [253, 493] on label "Overnight Powder House Adventure" at bounding box center [354, 492] width 227 height 20
click at [253, 493] on input "Overnight Powder House Adventure" at bounding box center [247, 492] width 12 height 21
checkbox input "true"
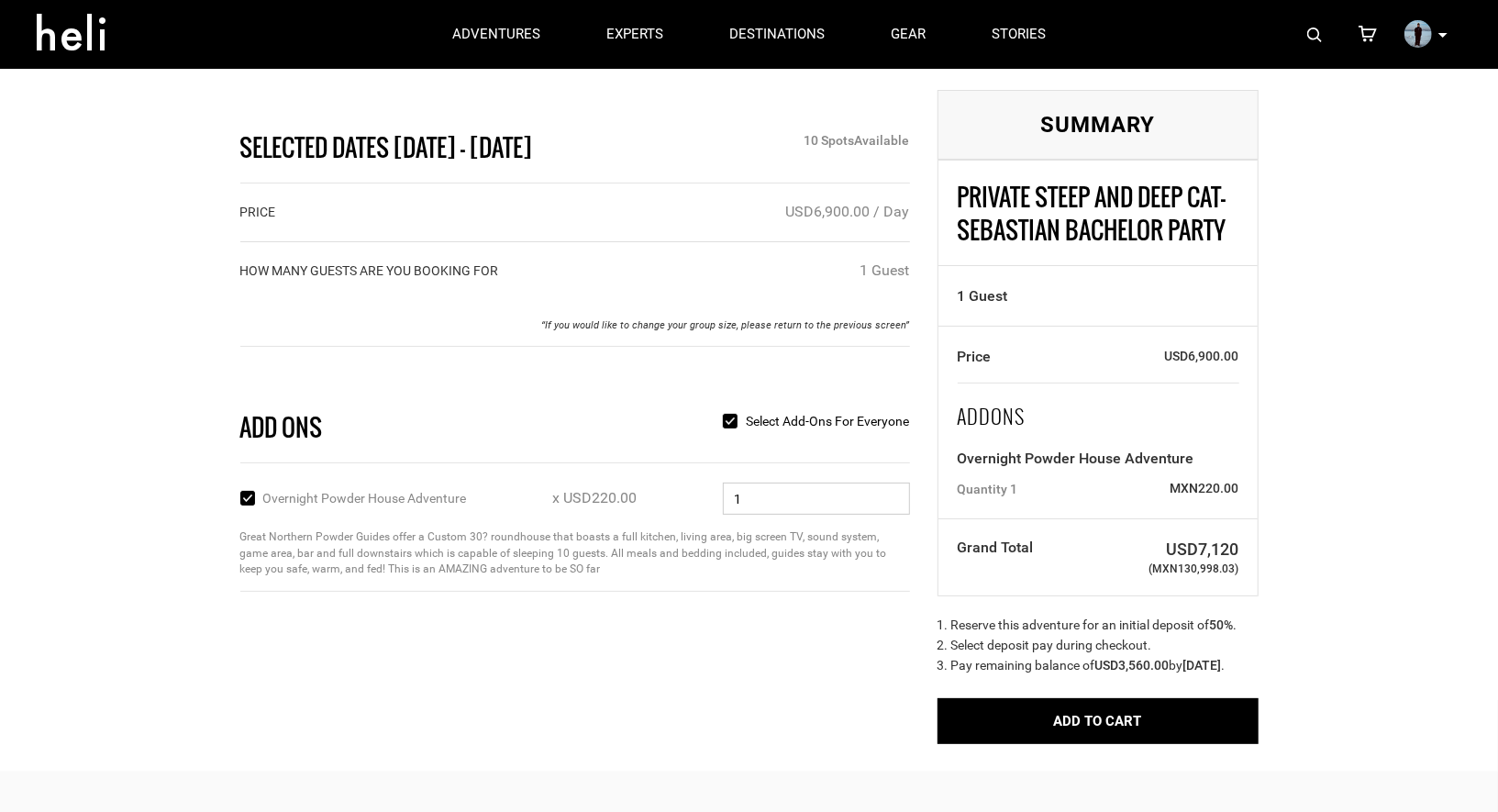
click at [826, 497] on input "1" at bounding box center [817, 498] width 187 height 33
type input "8"
click at [1339, 534] on div "Selected Dates [DATE] - [DATE] 10 Spot s Available PRICE USD6,900.00 / Day HOW …" at bounding box center [749, 386] width 1498 height 772
